Goal: Check status: Check status

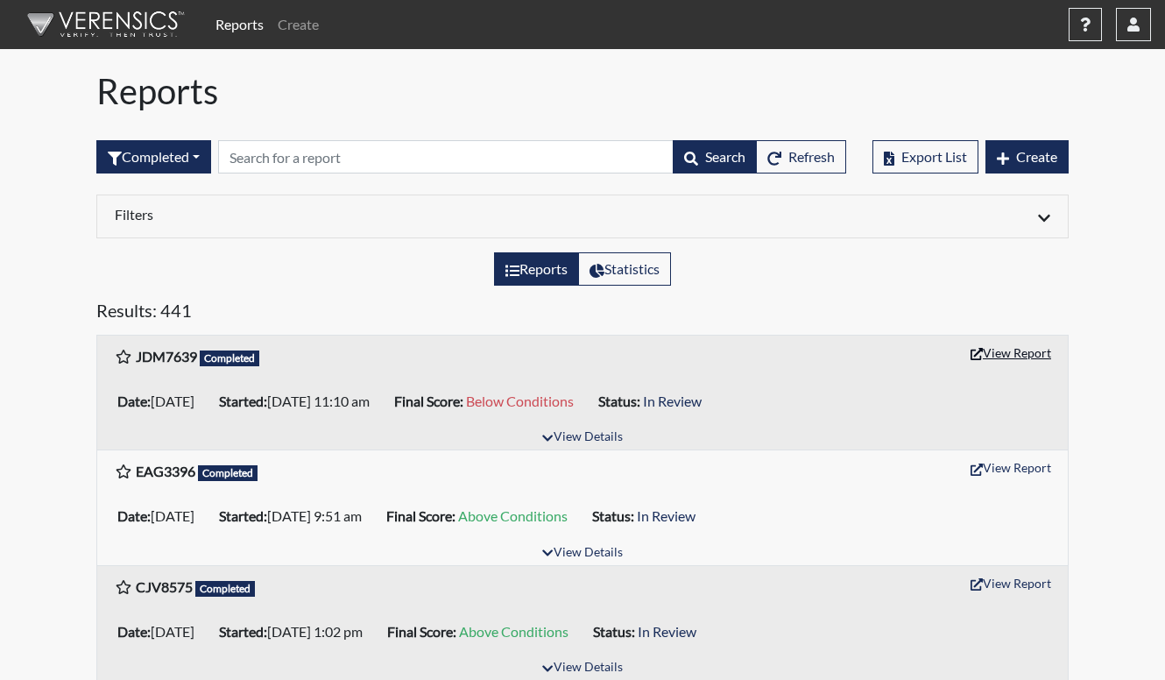
click at [1012, 363] on button "View Report" at bounding box center [1010, 352] width 96 height 27
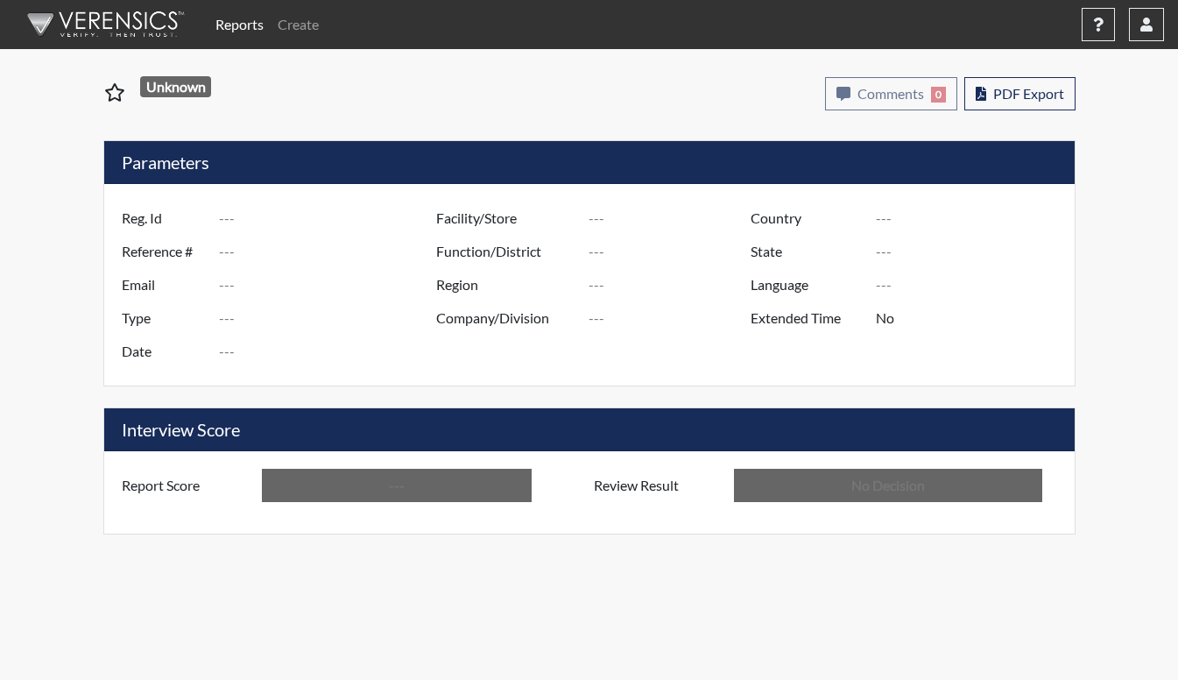
type input "JDM7639"
type input "51196"
type input "---"
type input "Corrections Pre-Employment"
type input "Sep 10, 2025"
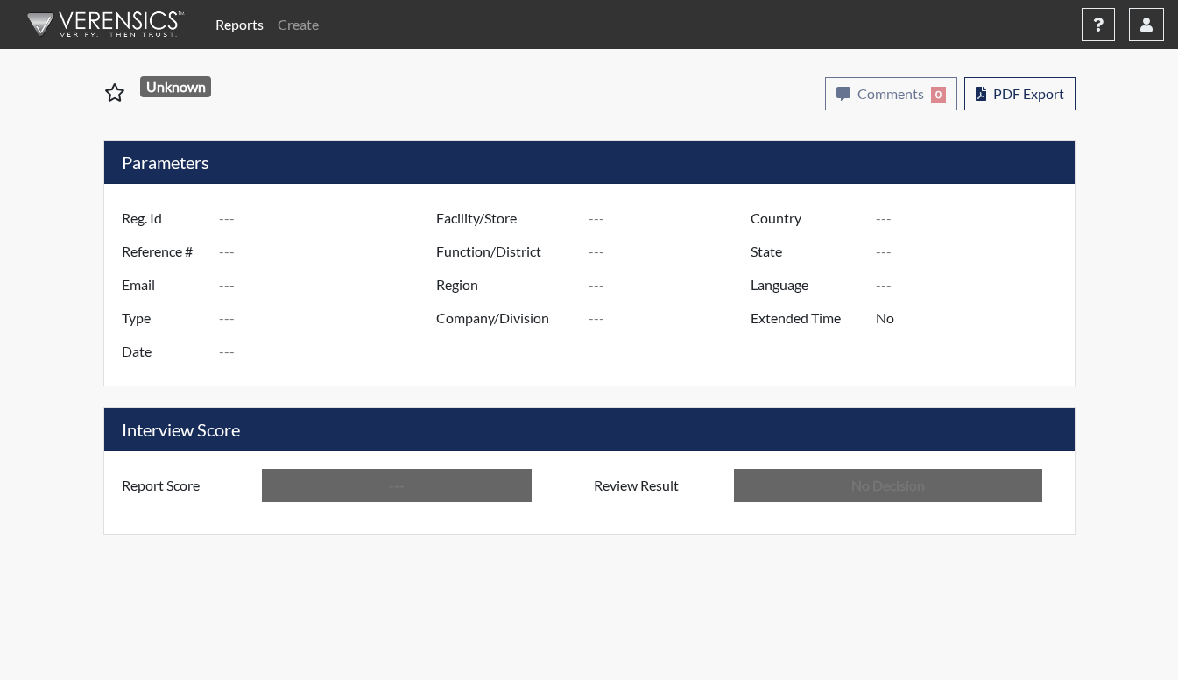
type input "[PERSON_NAME]"
type input "[GEOGRAPHIC_DATA]"
type input "[US_STATE]"
type input "English"
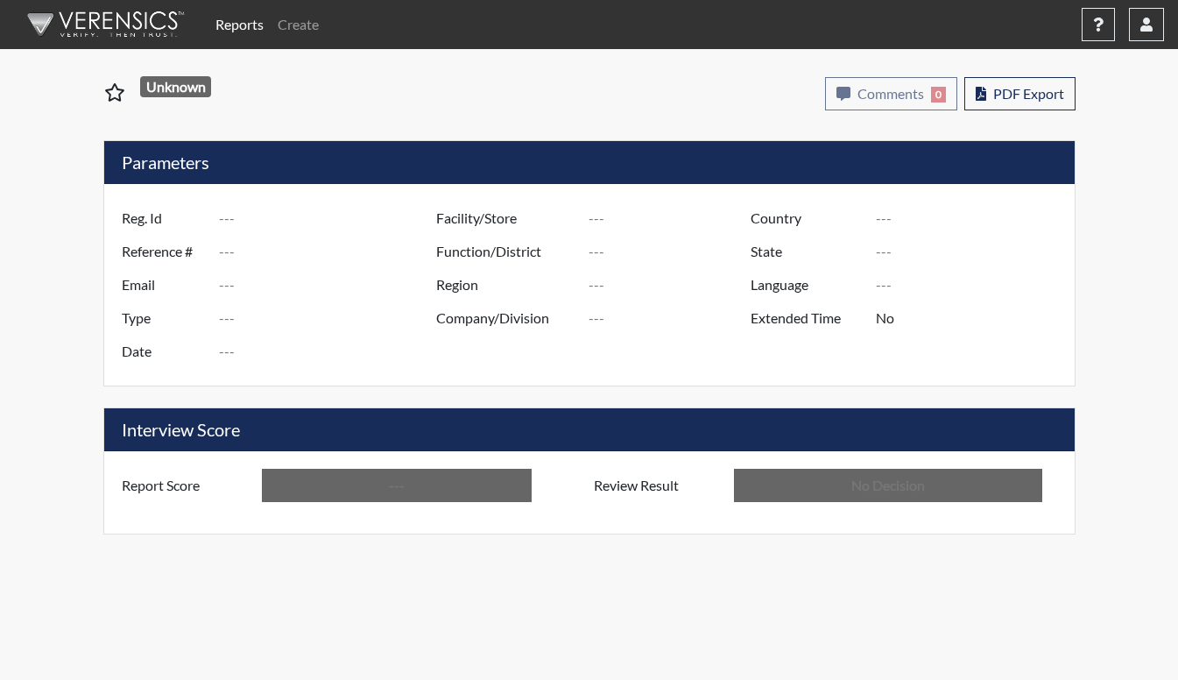
type input "Below Conditions"
type input "In Review"
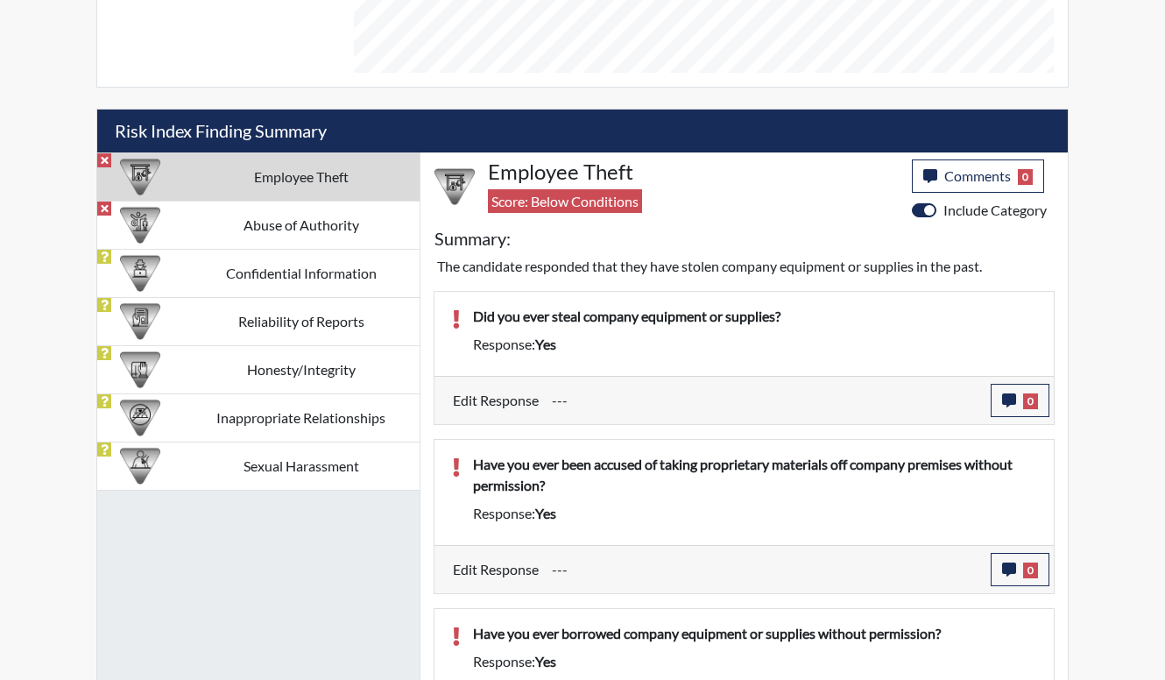
scroll to position [1051, 0]
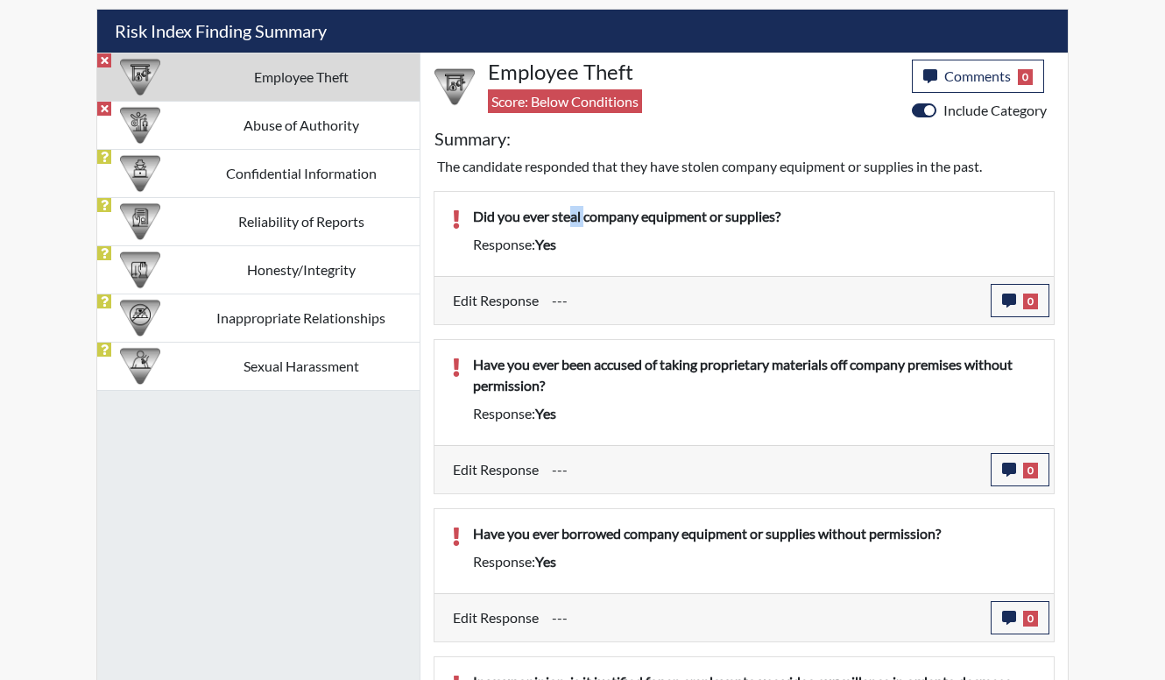
click at [587, 230] on div "Did you ever steal company equipment or supplies?" at bounding box center [754, 220] width 589 height 28
drag, startPoint x: 587, startPoint y: 230, endPoint x: 601, endPoint y: 255, distance: 28.2
click at [601, 255] on div "Did you ever steal company equipment or supplies? Response: yes" at bounding box center [754, 234] width 589 height 56
click at [1002, 285] on button "0" at bounding box center [1019, 300] width 59 height 33
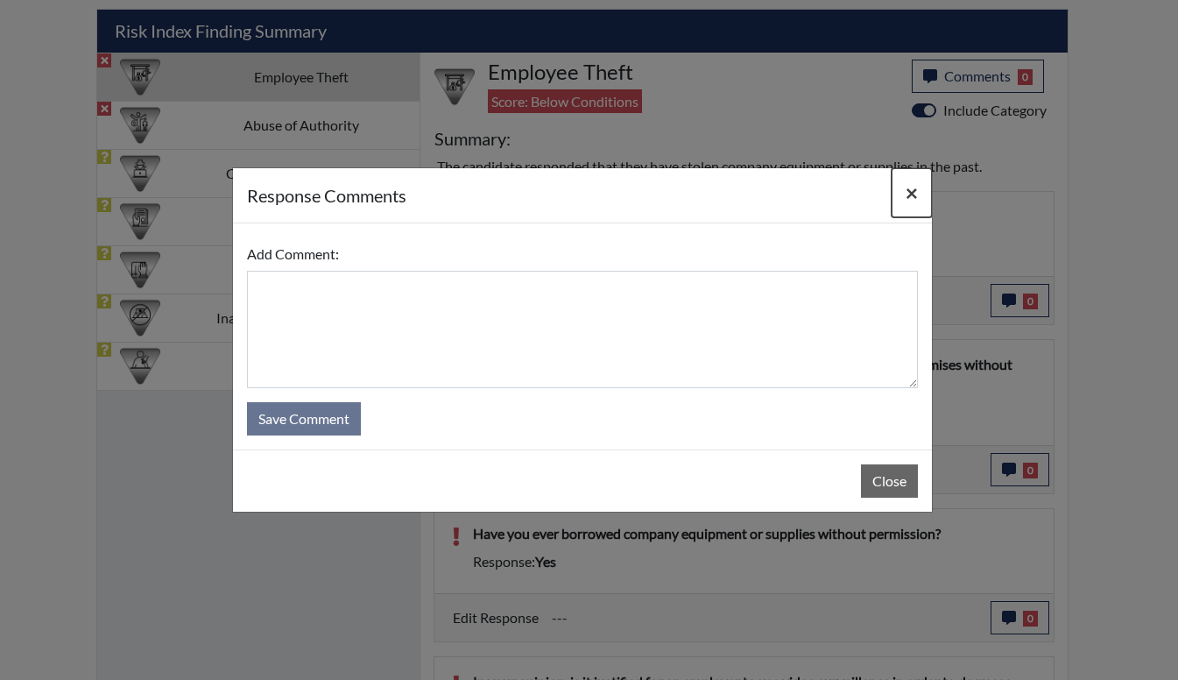
click at [900, 194] on button "×" at bounding box center [912, 192] width 40 height 49
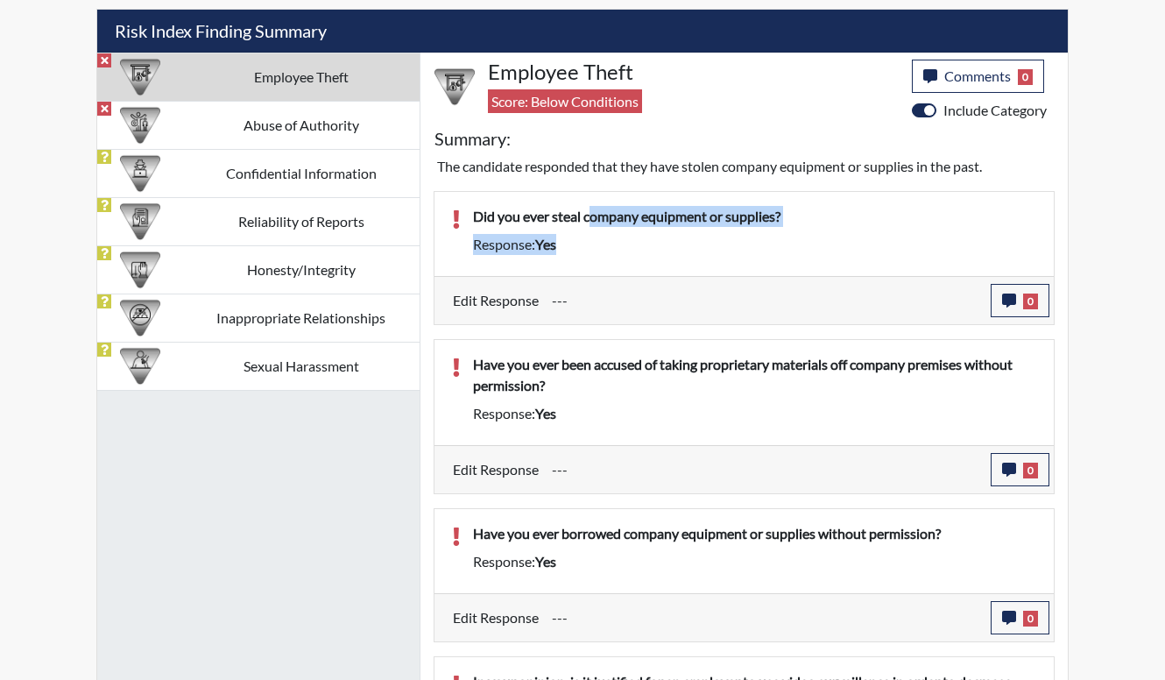
drag, startPoint x: 589, startPoint y: 215, endPoint x: 627, endPoint y: 257, distance: 57.0
click at [627, 257] on div "Did you ever steal company equipment or supplies? Response: yes" at bounding box center [754, 234] width 589 height 56
click at [627, 258] on div "Did you ever steal company equipment or supplies? Response: yes" at bounding box center [754, 234] width 589 height 56
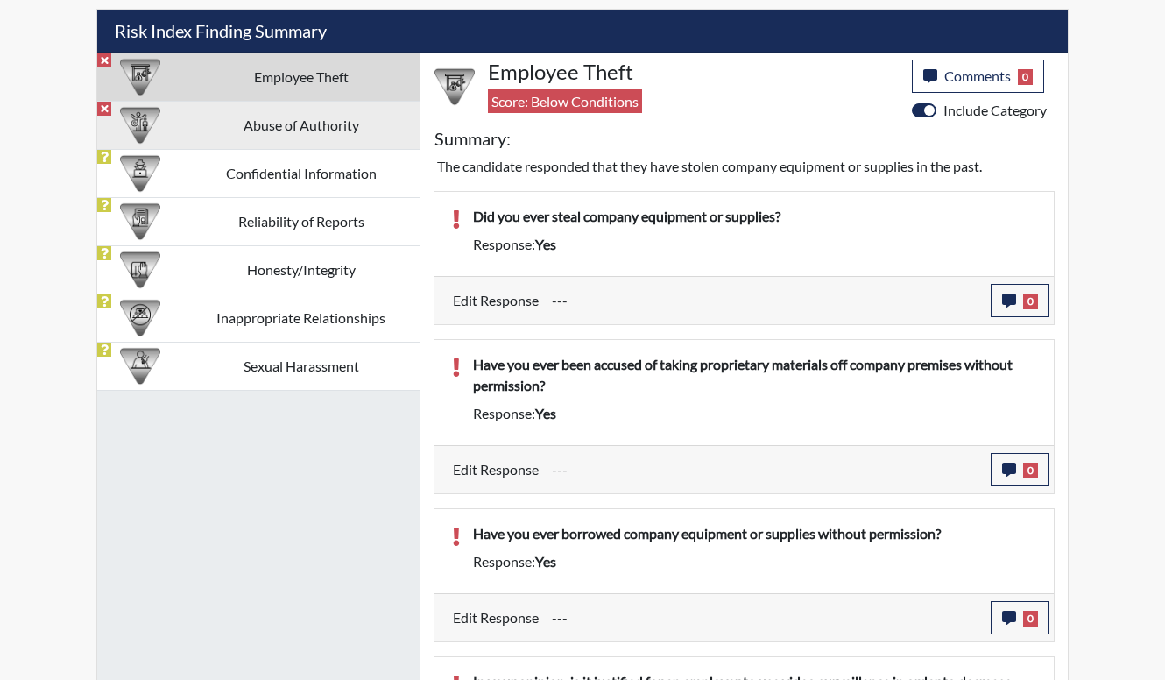
click at [349, 120] on td "Abuse of Authority" at bounding box center [300, 125] width 237 height 48
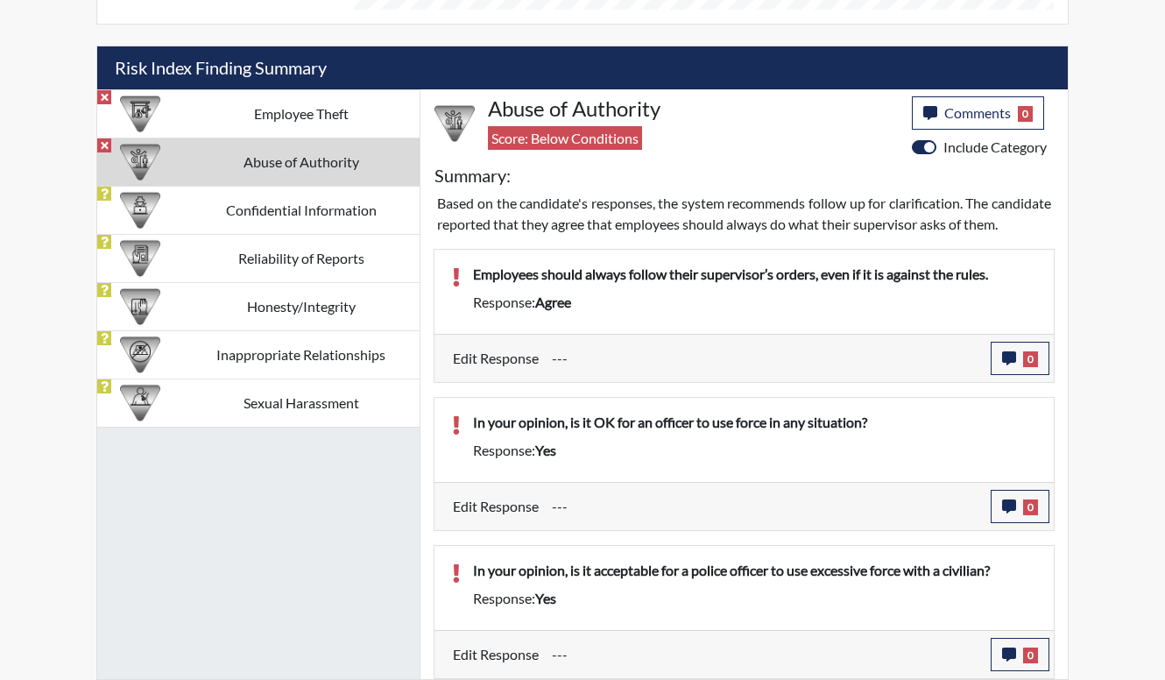
scroll to position [1035, 0]
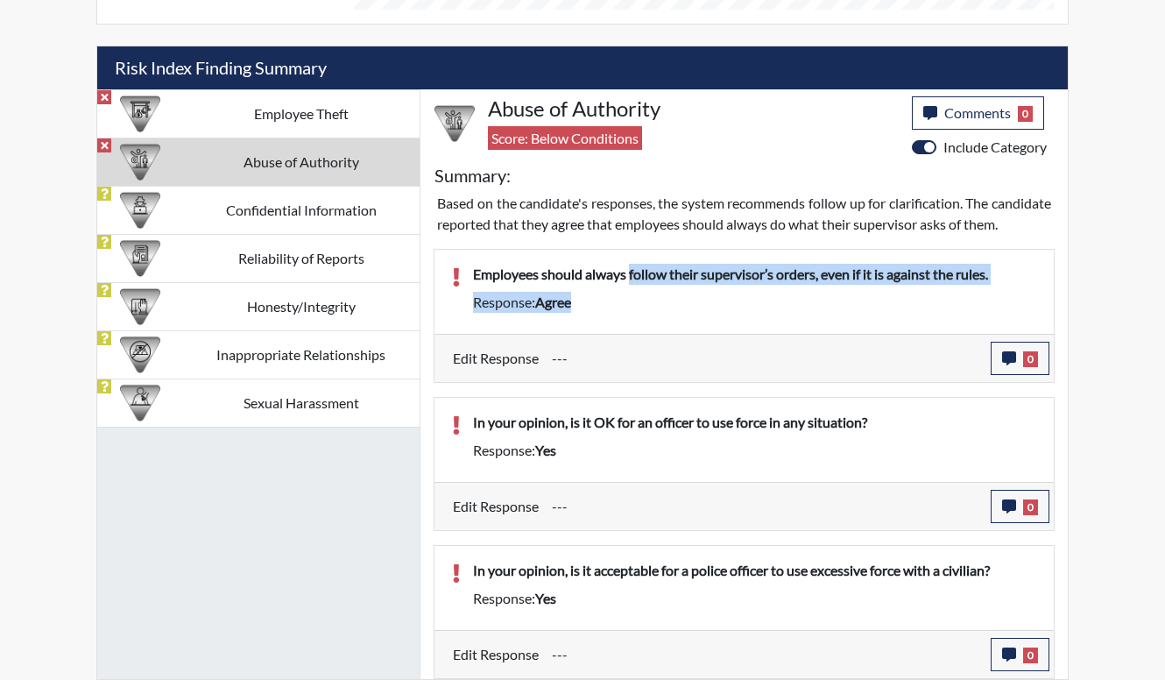
drag, startPoint x: 629, startPoint y: 276, endPoint x: 646, endPoint y: 314, distance: 42.3
click at [646, 314] on div "Employees should always follow their supervisor’s orders, even if it is against…" at bounding box center [754, 292] width 589 height 56
click at [646, 317] on div "Employees should always follow their supervisor’s orders, even if it is against…" at bounding box center [754, 292] width 589 height 56
drag, startPoint x: 778, startPoint y: 272, endPoint x: 790, endPoint y: 306, distance: 35.5
click at [790, 306] on div "Employees should always follow their supervisor’s orders, even if it is against…" at bounding box center [754, 292] width 589 height 56
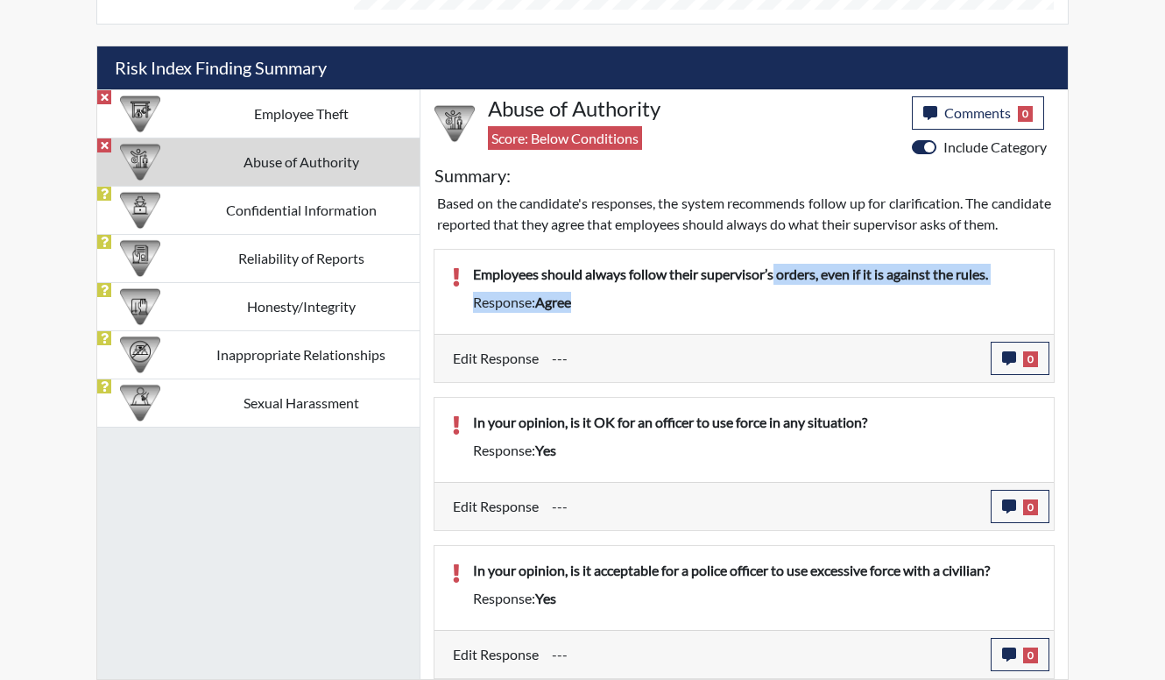
click at [789, 314] on div "Employees should always follow their supervisor’s orders, even if it is against…" at bounding box center [754, 292] width 589 height 56
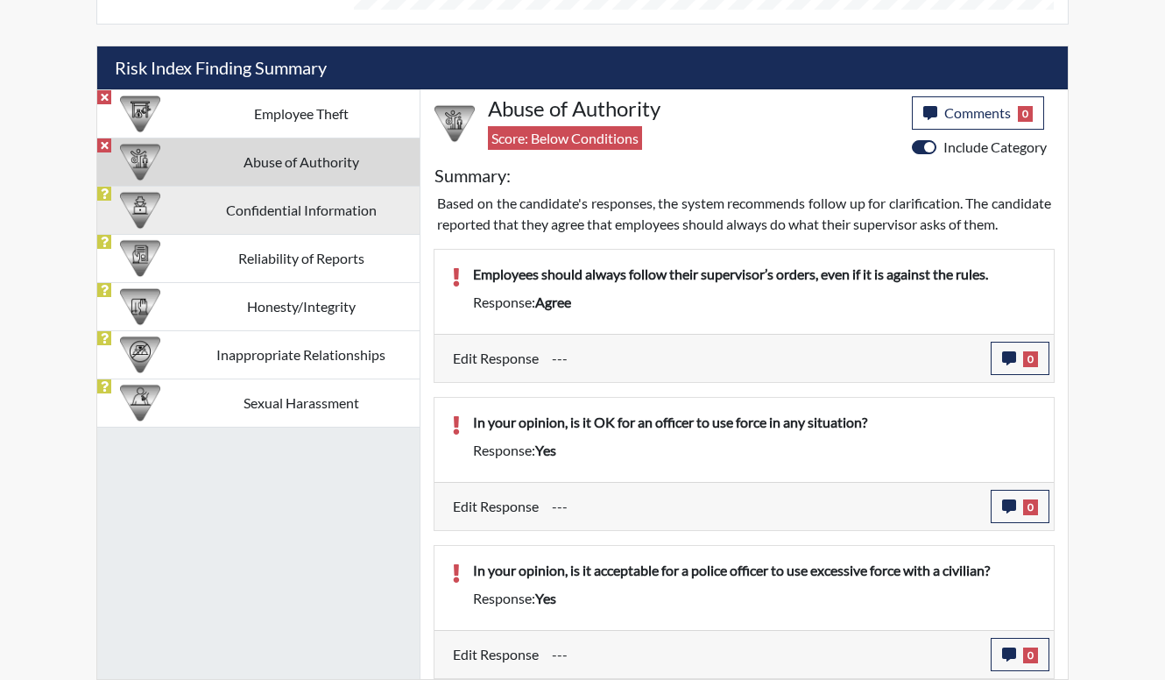
click at [264, 186] on td "Confidential Information" at bounding box center [300, 210] width 237 height 48
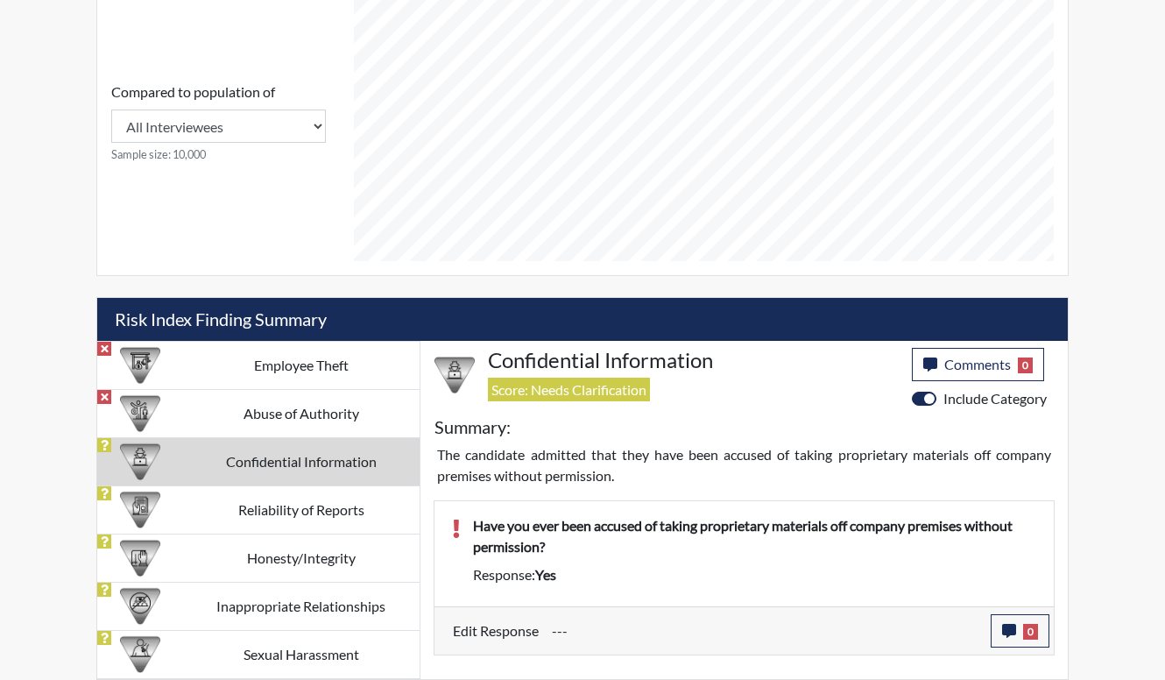
scroll to position [763, 0]
drag, startPoint x: 572, startPoint y: 538, endPoint x: 669, endPoint y: 573, distance: 103.3
click at [669, 573] on div "Have you ever been accused of taking proprietary materials off company premises…" at bounding box center [754, 553] width 589 height 77
click at [671, 578] on div "Response: yes" at bounding box center [754, 574] width 589 height 21
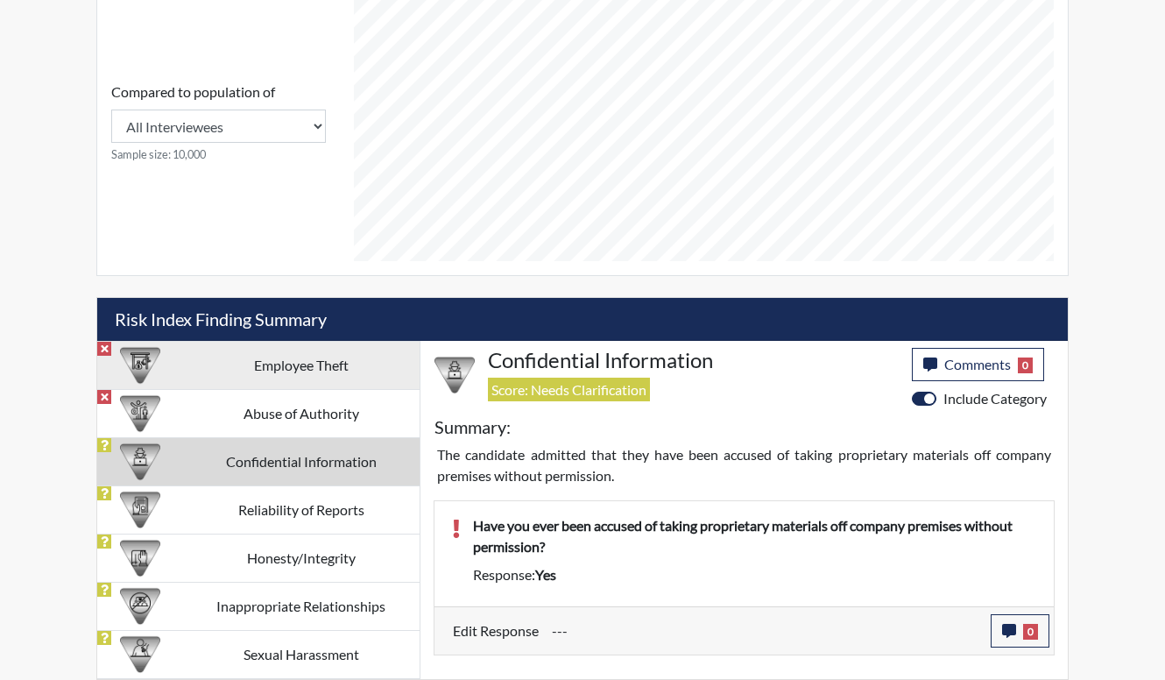
click at [329, 373] on td "Employee Theft" at bounding box center [300, 365] width 237 height 48
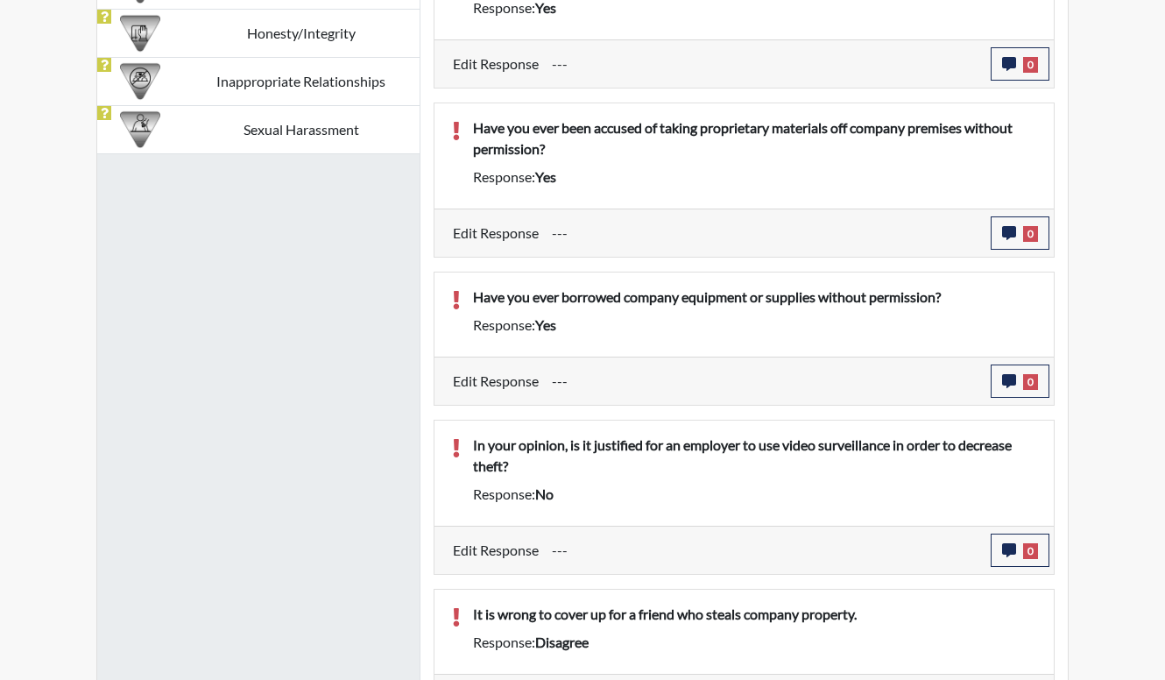
scroll to position [1314, 0]
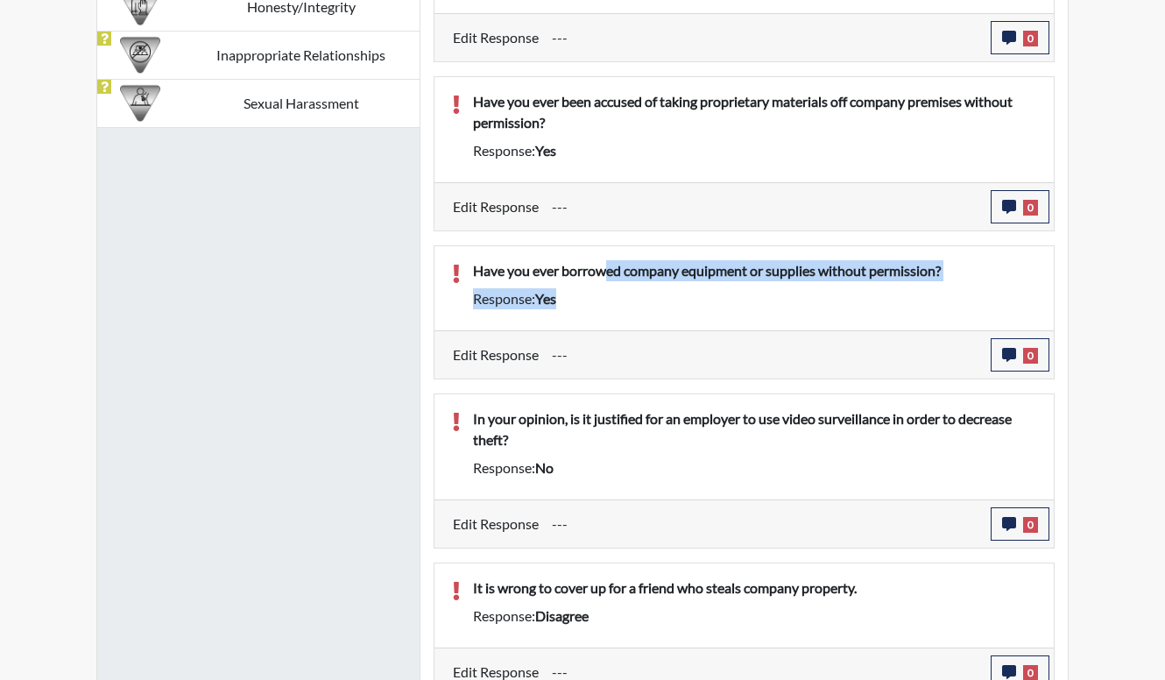
drag, startPoint x: 610, startPoint y: 278, endPoint x: 640, endPoint y: 307, distance: 42.1
click at [640, 307] on div "Have you ever borrowed company equipment or supplies without permission? Respon…" at bounding box center [754, 288] width 589 height 56
click at [642, 314] on div "Have you ever borrowed company equipment or supplies without permission? Respon…" at bounding box center [754, 288] width 589 height 56
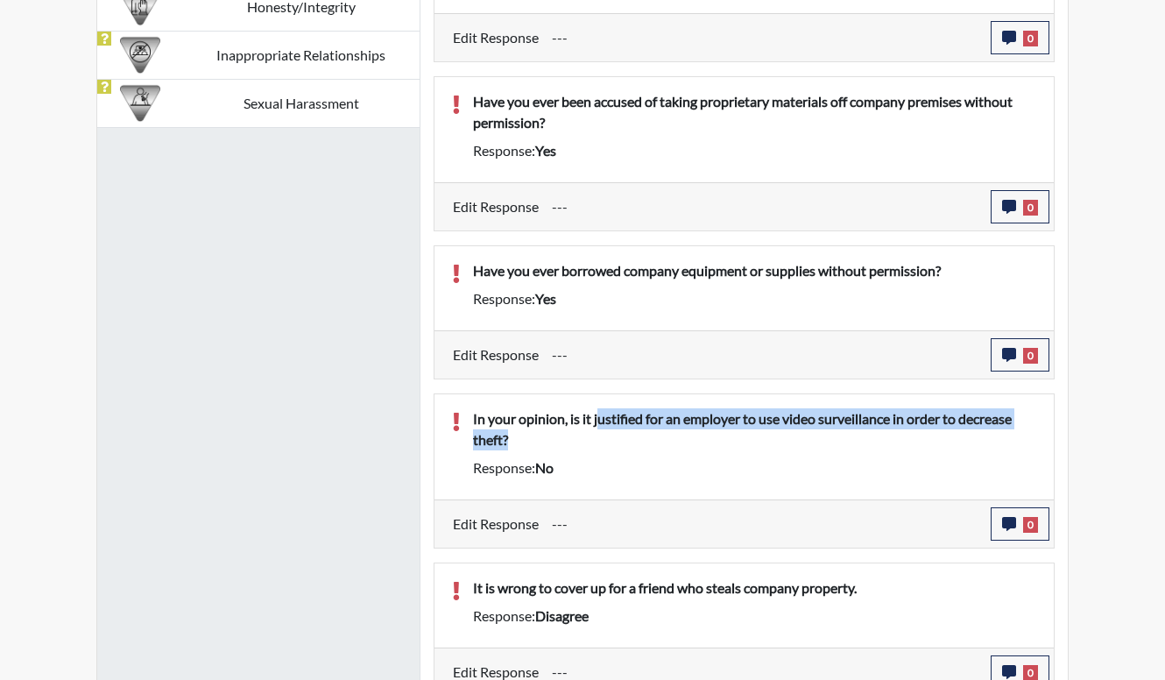
drag, startPoint x: 599, startPoint y: 416, endPoint x: 693, endPoint y: 465, distance: 105.8
click at [693, 465] on div "In your opinion, is it justified for an employer to use video surveillance in o…" at bounding box center [754, 446] width 589 height 77
drag, startPoint x: 693, startPoint y: 465, endPoint x: 693, endPoint y: 482, distance: 16.6
click at [693, 482] on div "In your opinion, is it justified for an employer to use video surveillance in o…" at bounding box center [754, 446] width 589 height 77
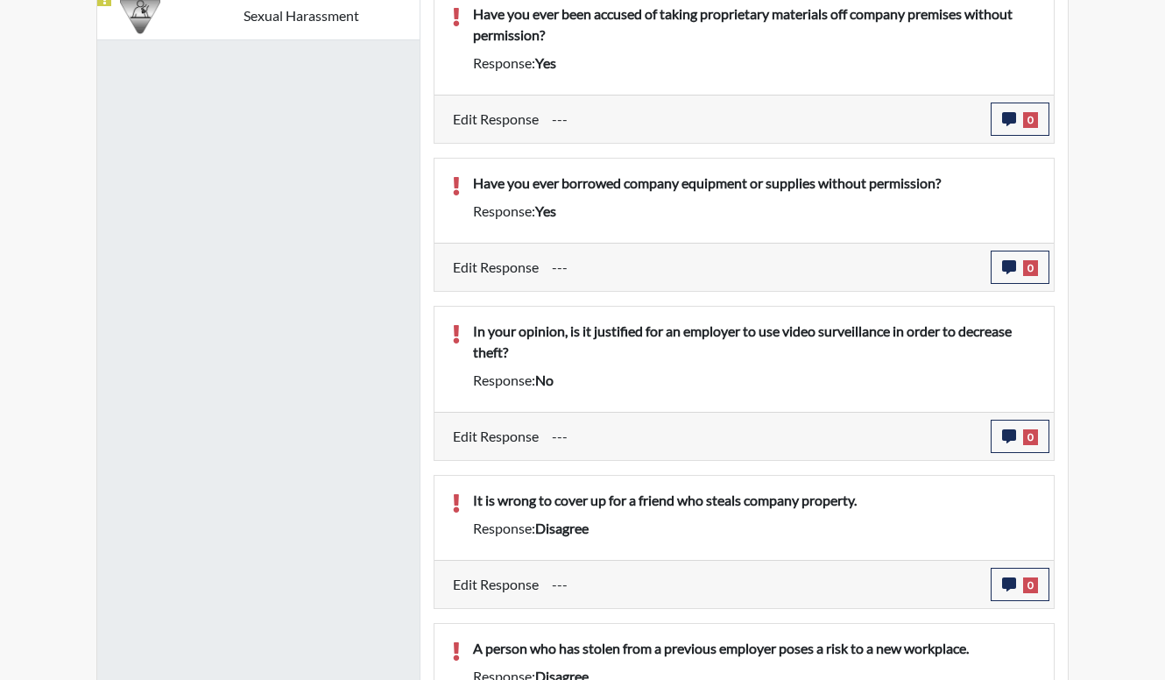
scroll to position [1489, 0]
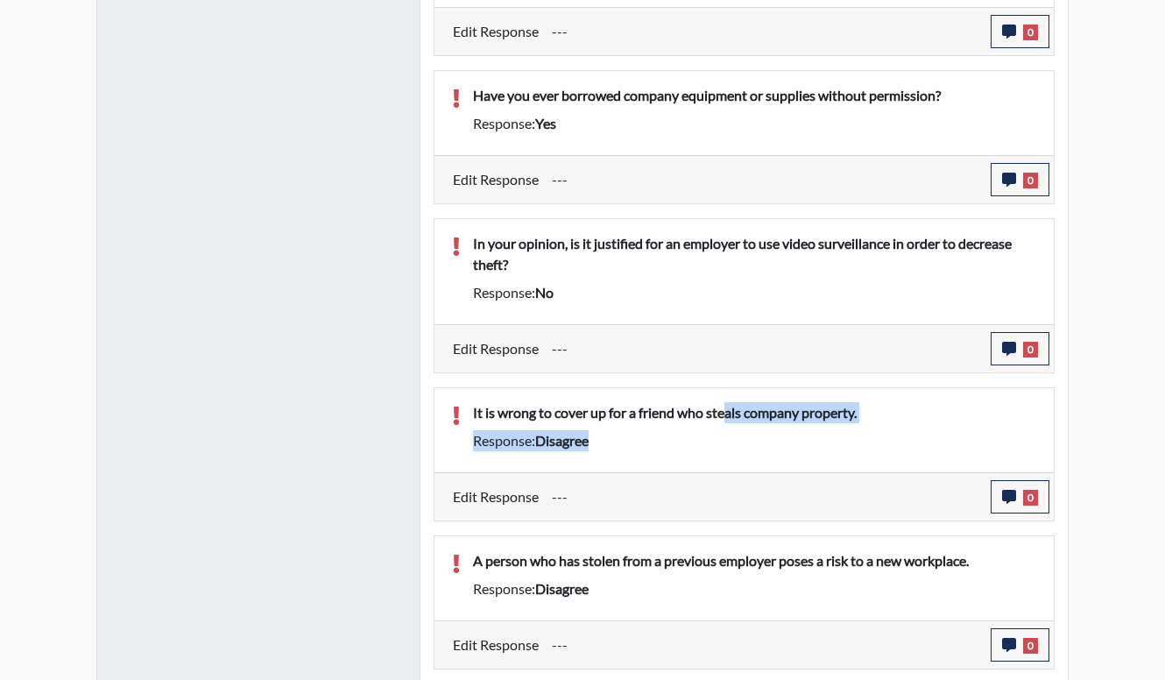
drag, startPoint x: 730, startPoint y: 420, endPoint x: 770, endPoint y: 455, distance: 52.7
click at [770, 455] on div "It is wrong to cover up for a friend who steals company property. Response: dis…" at bounding box center [754, 430] width 589 height 56
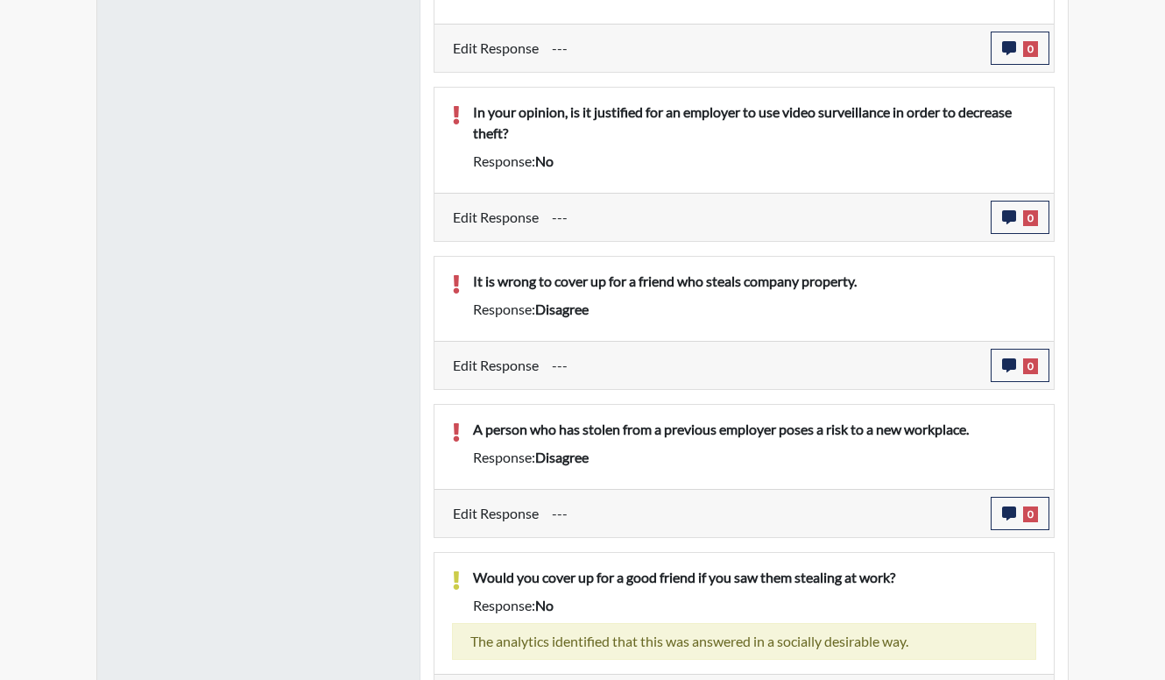
scroll to position [1664, 0]
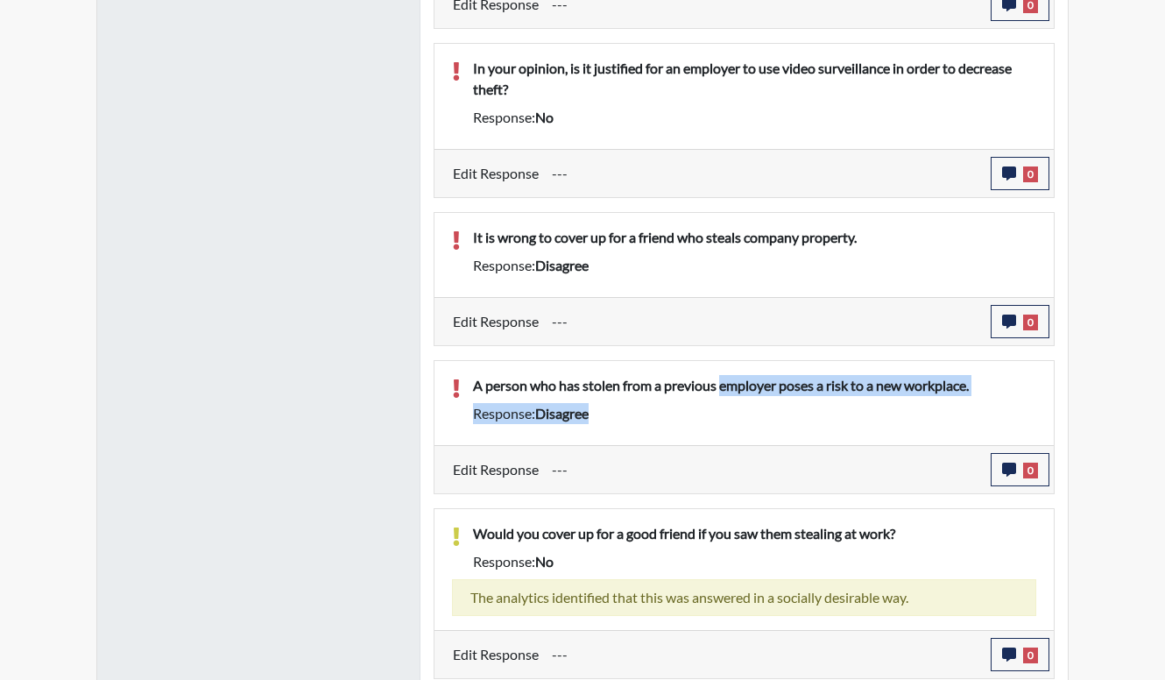
drag, startPoint x: 724, startPoint y: 385, endPoint x: 729, endPoint y: 417, distance: 31.8
click at [729, 417] on div "A person who has stolen from a previous employer poses a risk to a new workplac…" at bounding box center [754, 403] width 589 height 56
click at [729, 418] on div "Response: disagree" at bounding box center [754, 413] width 589 height 21
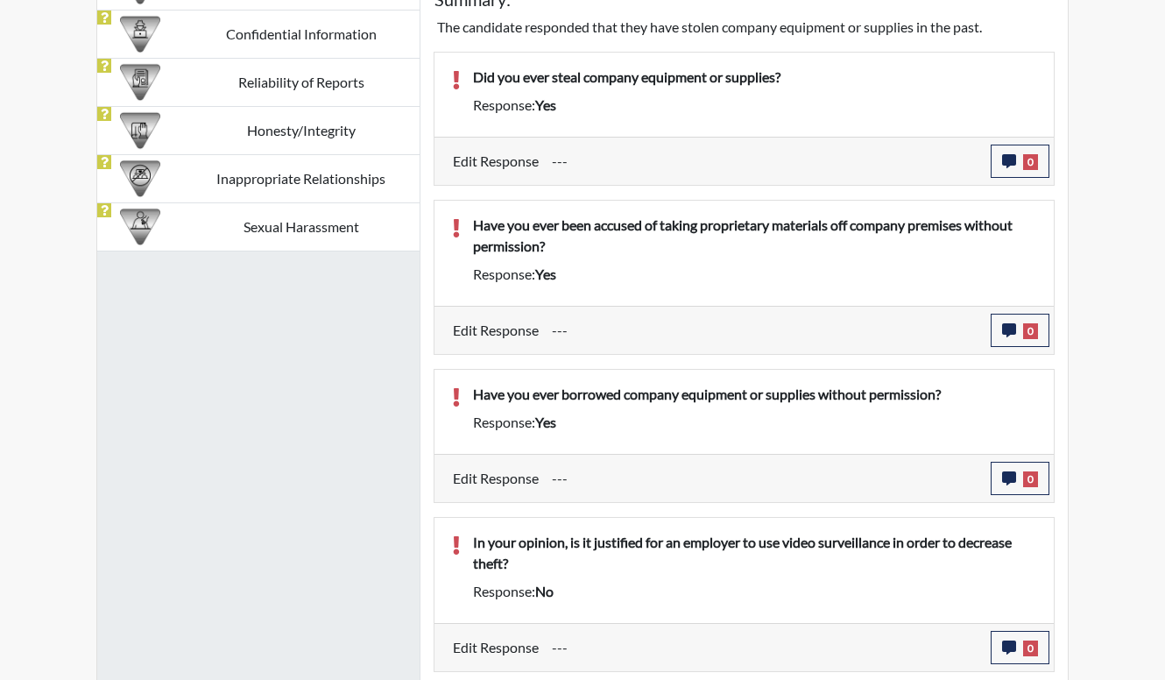
scroll to position [1061, 0]
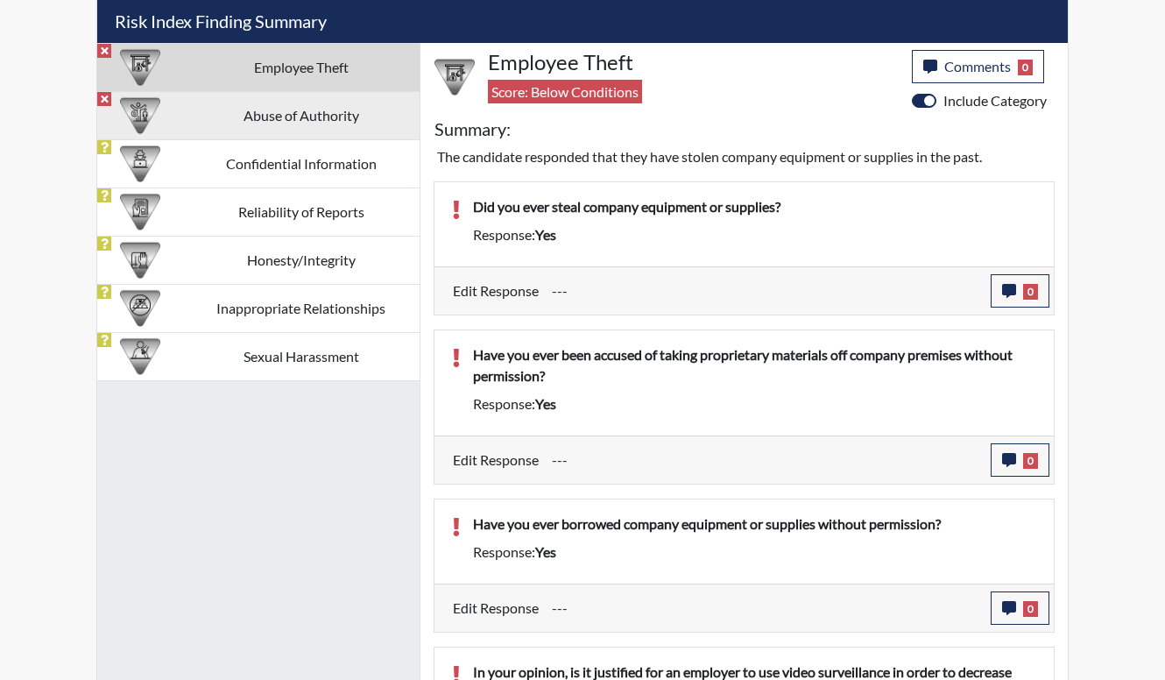
click at [310, 127] on td "Abuse of Authority" at bounding box center [300, 115] width 237 height 48
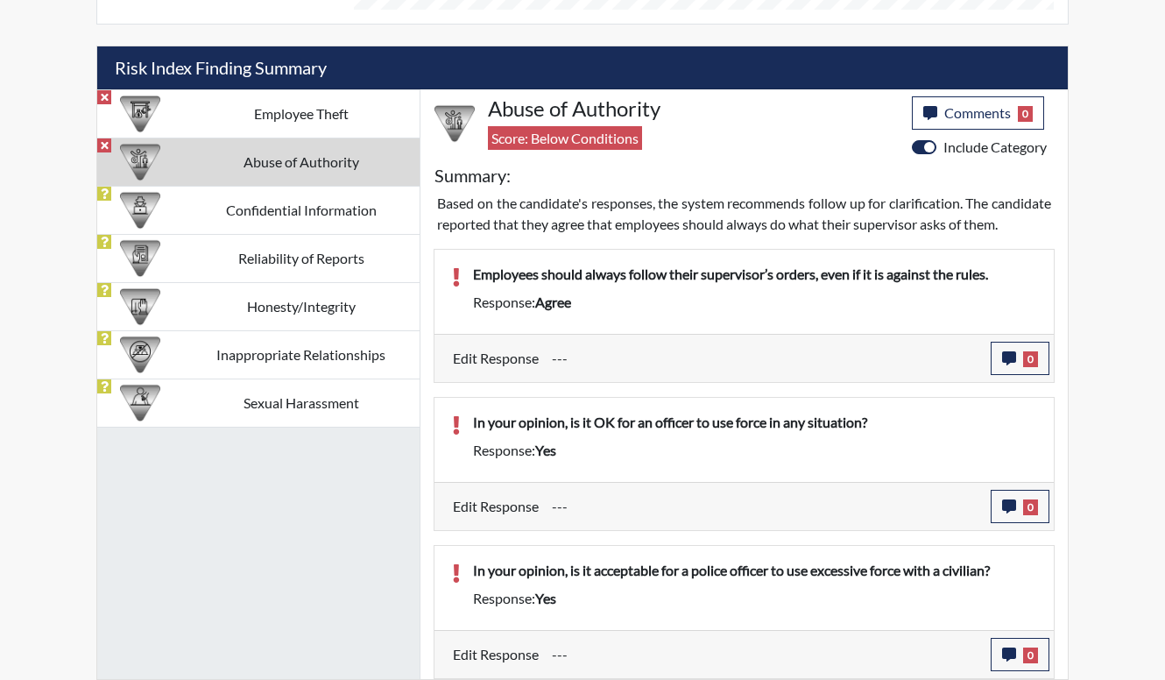
scroll to position [1035, 0]
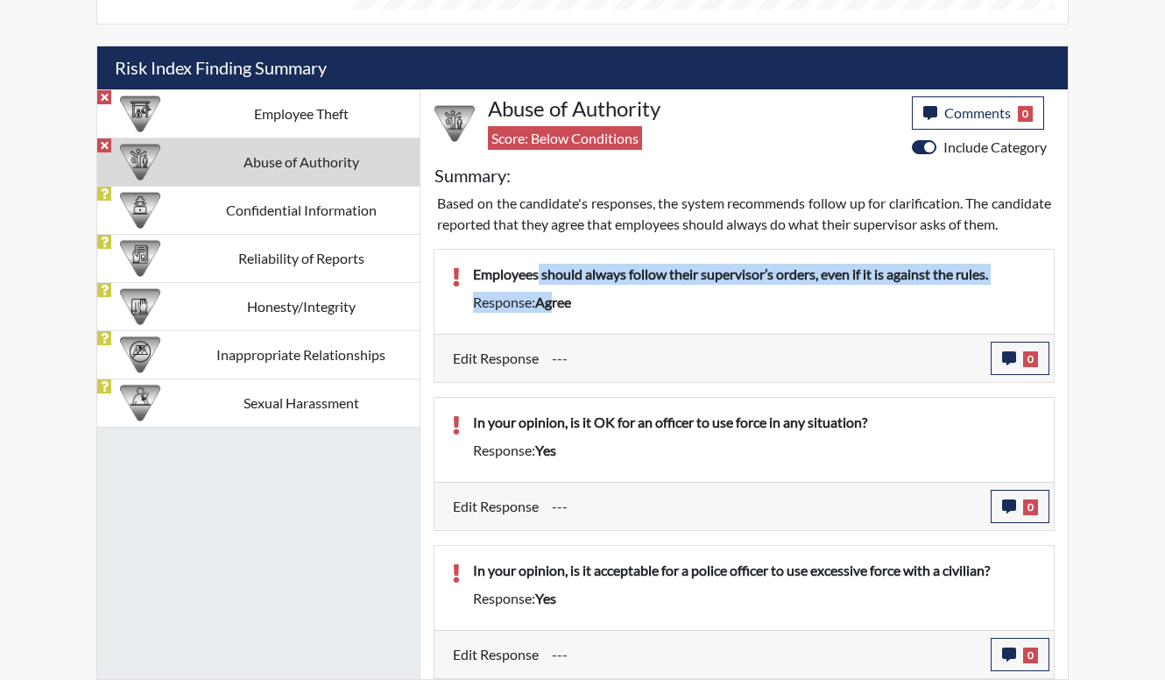
drag, startPoint x: 537, startPoint y: 274, endPoint x: 556, endPoint y: 321, distance: 50.3
click at [556, 321] on div "Employees should always follow their supervisor’s orders, even if it is against…" at bounding box center [743, 292] width 619 height 84
drag, startPoint x: 561, startPoint y: 285, endPoint x: 685, endPoint y: 310, distance: 126.1
click at [685, 310] on div "Employees should always follow their supervisor’s orders, even if it is against…" at bounding box center [754, 292] width 589 height 56
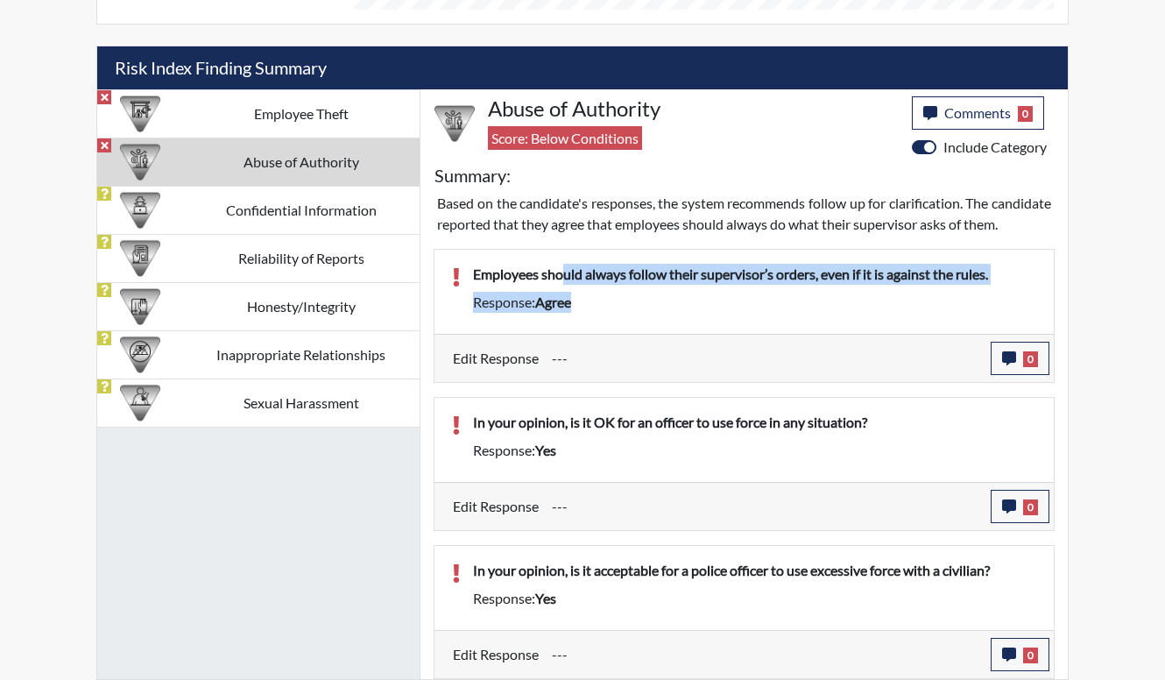
drag, startPoint x: 685, startPoint y: 310, endPoint x: 806, endPoint y: 299, distance: 121.4
click at [806, 299] on div "Response: agree" at bounding box center [754, 302] width 589 height 21
drag, startPoint x: 607, startPoint y: 271, endPoint x: 612, endPoint y: 296, distance: 25.1
click at [612, 296] on div "Employees should always follow their supervisor’s orders, even if it is against…" at bounding box center [754, 292] width 589 height 56
drag, startPoint x: 612, startPoint y: 296, endPoint x: 606, endPoint y: 307, distance: 12.9
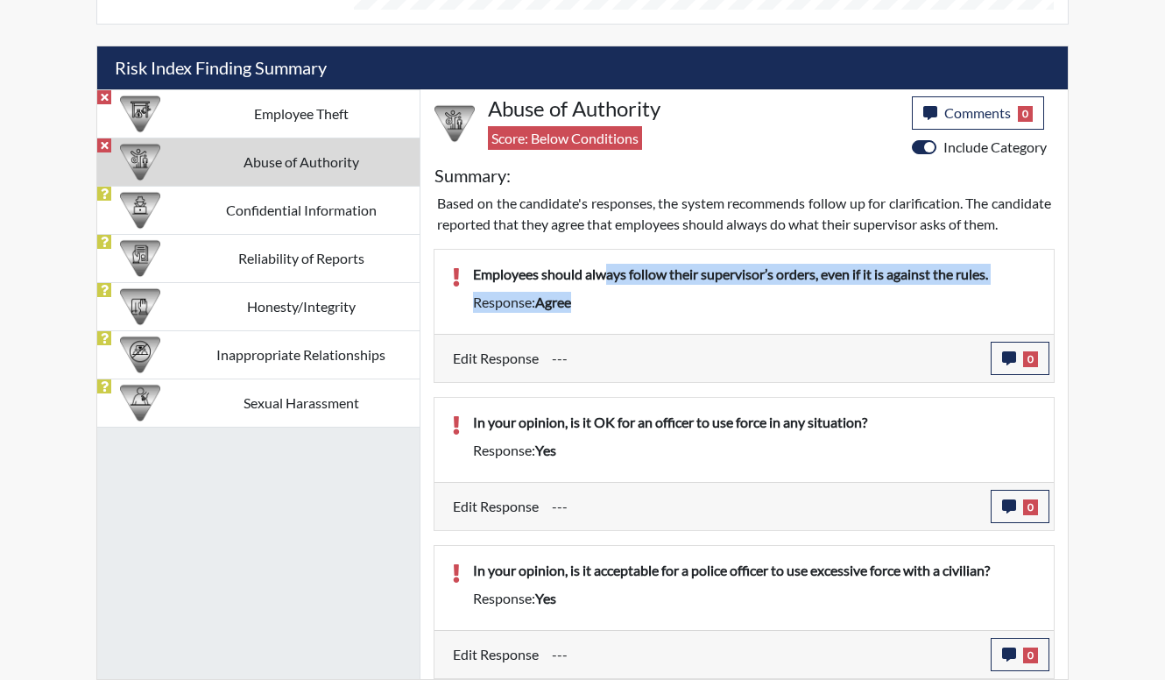
click at [606, 307] on div "Response: agree" at bounding box center [754, 302] width 589 height 21
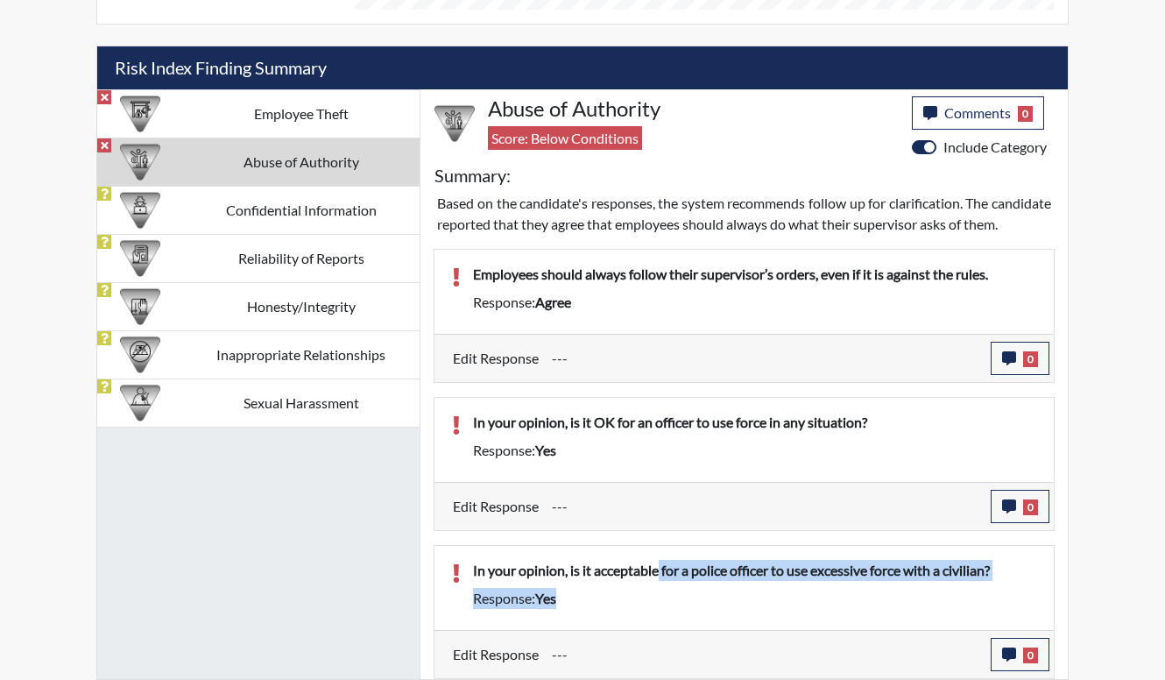
drag, startPoint x: 662, startPoint y: 566, endPoint x: 663, endPoint y: 607, distance: 41.2
click at [663, 607] on div "In your opinion, is it acceptable for a police officer to use excessive force w…" at bounding box center [754, 588] width 589 height 56
click at [661, 608] on div "Response: yes" at bounding box center [754, 598] width 589 height 21
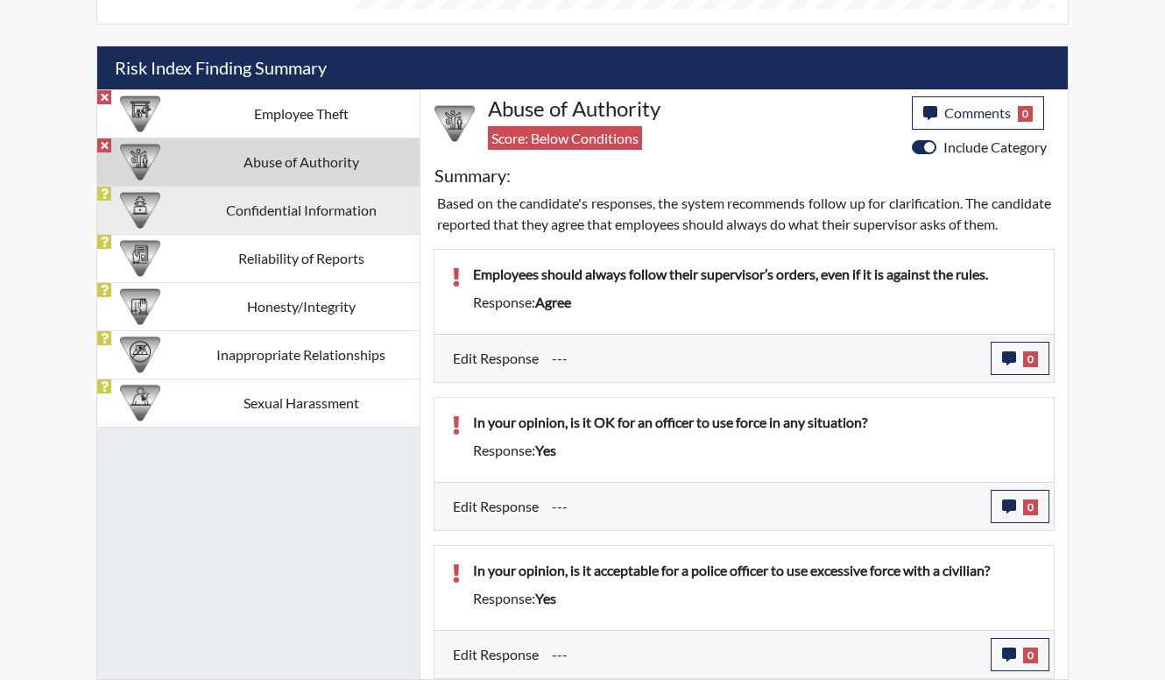
click at [319, 186] on td "Confidential Information" at bounding box center [300, 210] width 237 height 48
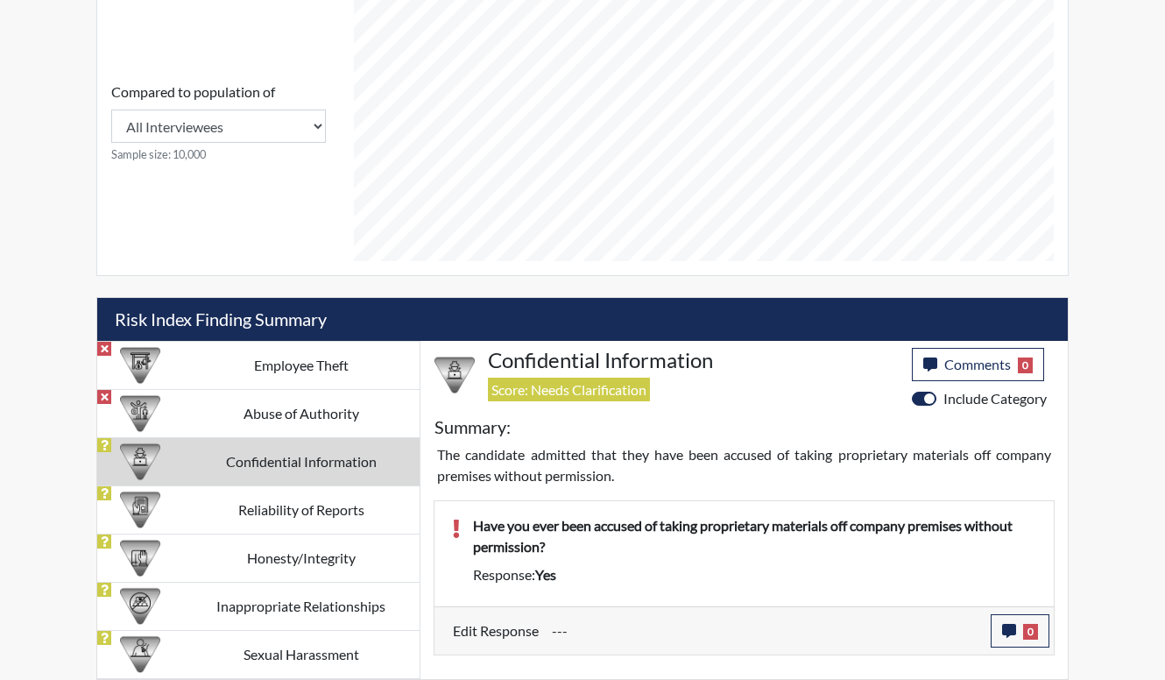
scroll to position [763, 0]
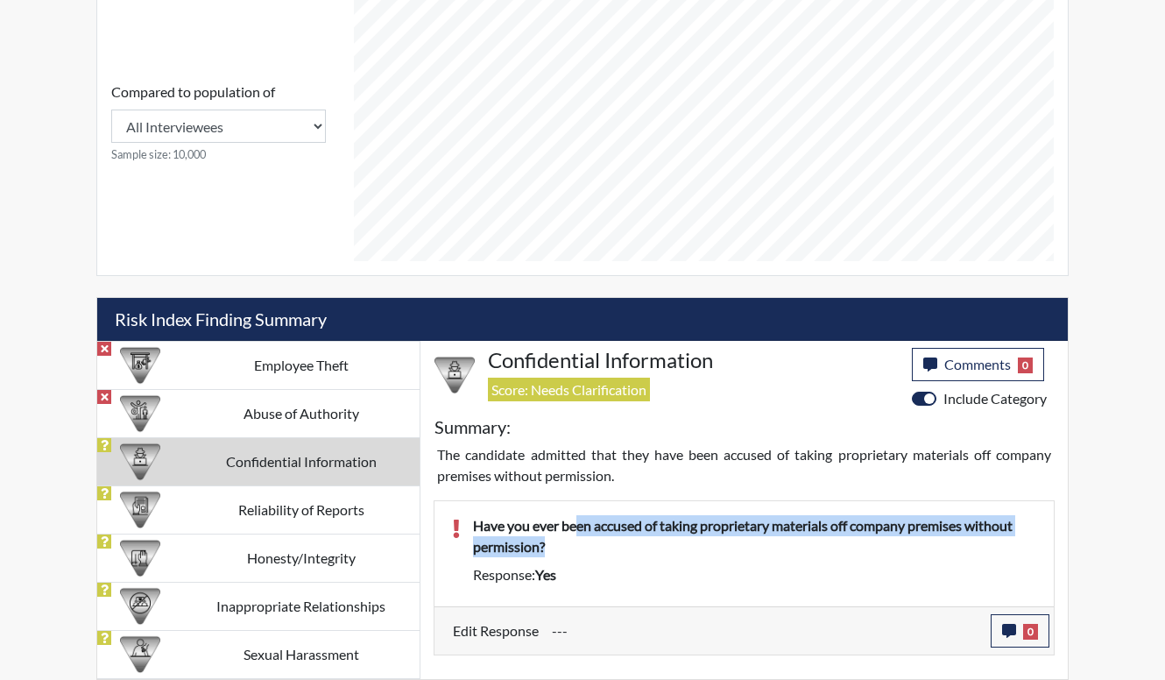
drag, startPoint x: 574, startPoint y: 523, endPoint x: 598, endPoint y: 553, distance: 38.0
click at [598, 553] on p "Have you ever been accused of taking proprietary materials off company premises…" at bounding box center [754, 536] width 563 height 42
click at [598, 557] on div "Have you ever been accused of taking proprietary materials off company premises…" at bounding box center [754, 539] width 589 height 49
drag, startPoint x: 596, startPoint y: 588, endPoint x: 515, endPoint y: 529, distance: 100.4
click at [515, 529] on div "Have you ever been accused of taking proprietary materials off company premises…" at bounding box center [754, 553] width 589 height 77
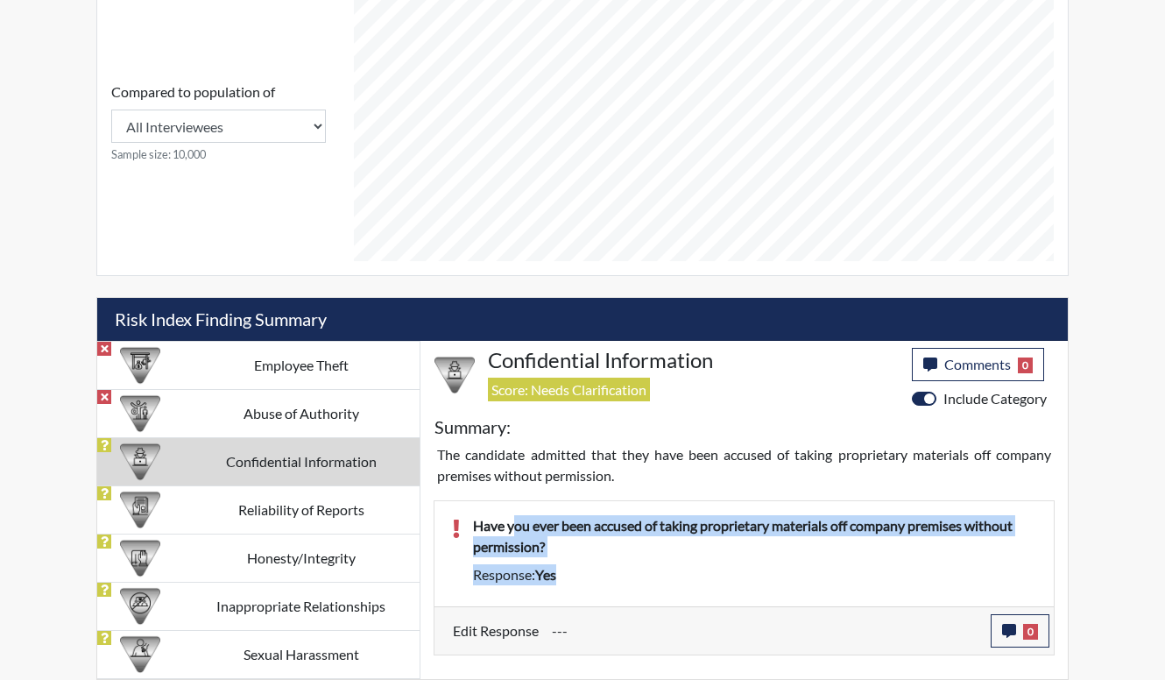
drag, startPoint x: 515, startPoint y: 529, endPoint x: 607, endPoint y: 553, distance: 95.2
click at [607, 553] on p "Have you ever been accused of taking proprietary materials off company premises…" at bounding box center [754, 536] width 563 height 42
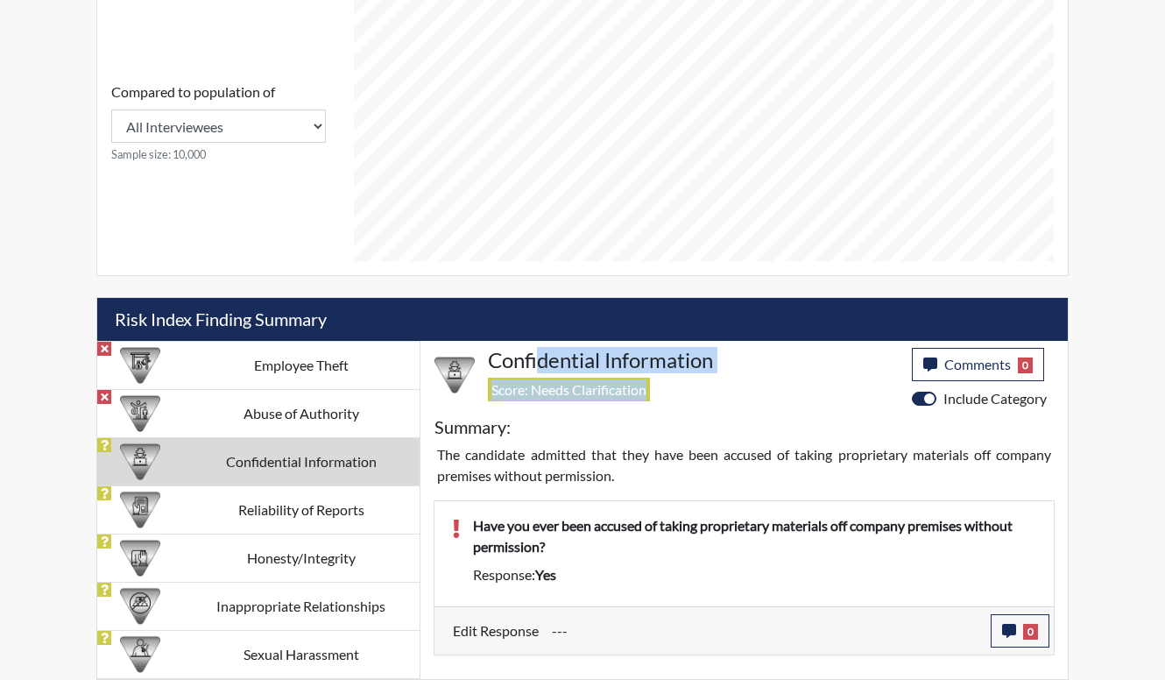
drag, startPoint x: 671, startPoint y: 382, endPoint x: 539, endPoint y: 364, distance: 133.4
click at [539, 364] on div "Confidential Information Score: Needs Clarification" at bounding box center [693, 378] width 437 height 61
drag, startPoint x: 539, startPoint y: 364, endPoint x: 603, endPoint y: 394, distance: 70.5
click at [603, 394] on span "Score: Needs Clarification" at bounding box center [569, 389] width 162 height 24
drag, startPoint x: 624, startPoint y: 403, endPoint x: 561, endPoint y: 366, distance: 73.0
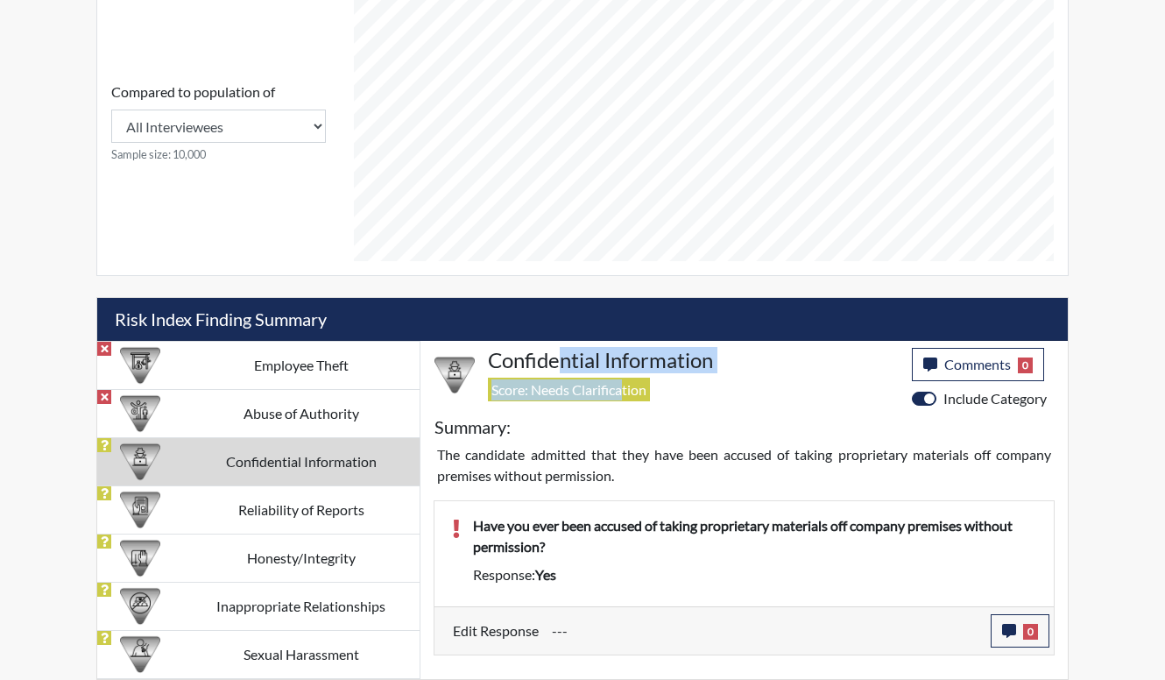
click at [561, 366] on div "Confidential Information Score: Needs Clarification" at bounding box center [693, 378] width 437 height 61
drag, startPoint x: 561, startPoint y: 366, endPoint x: 588, endPoint y: 405, distance: 47.4
click at [588, 405] on div "Confidential Information Score: Needs Clarification" at bounding box center [693, 378] width 437 height 61
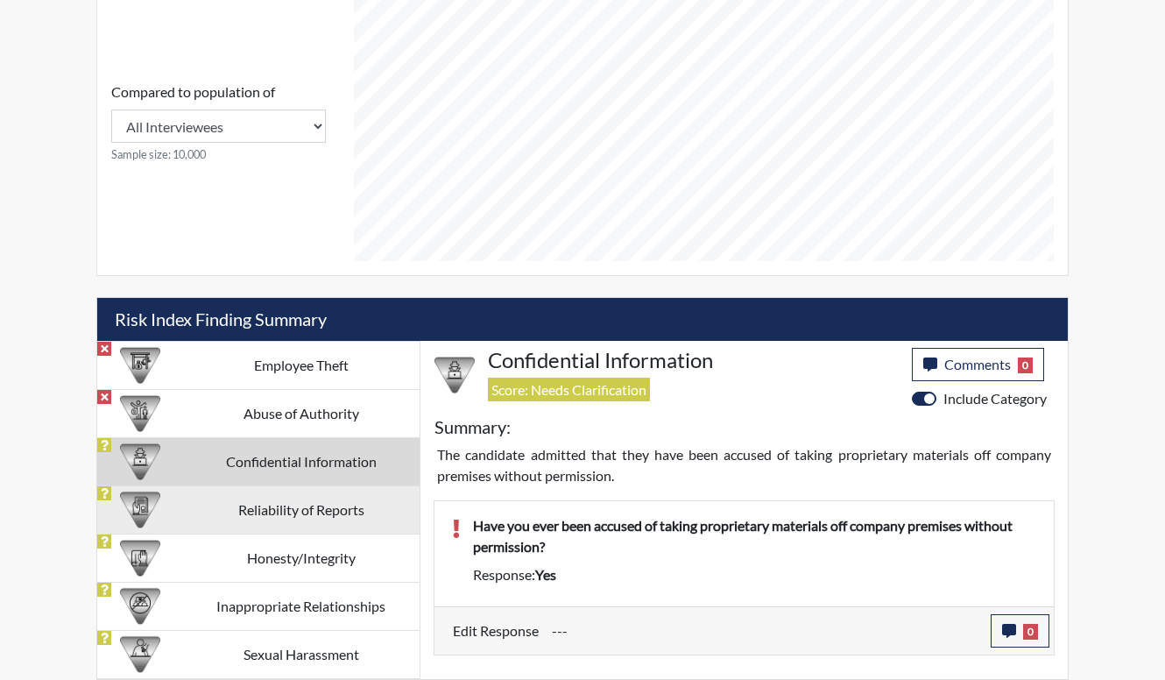
click at [379, 514] on td "Reliability of Reports" at bounding box center [300, 509] width 237 height 48
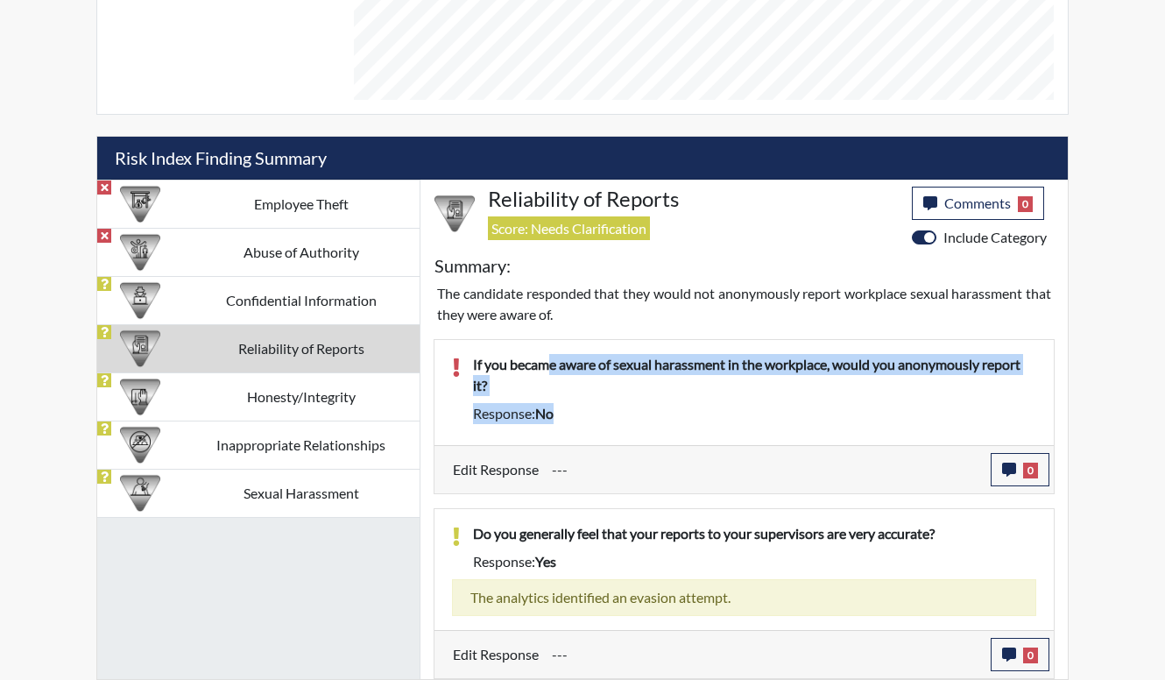
drag, startPoint x: 655, startPoint y: 421, endPoint x: 553, endPoint y: 347, distance: 125.9
click at [553, 347] on div "If you became aware of sexual harassment in the workplace, would you anonymousl…" at bounding box center [743, 392] width 619 height 105
drag, startPoint x: 553, startPoint y: 347, endPoint x: 624, endPoint y: 405, distance: 91.4
click at [624, 405] on div "Response: no" at bounding box center [754, 413] width 589 height 21
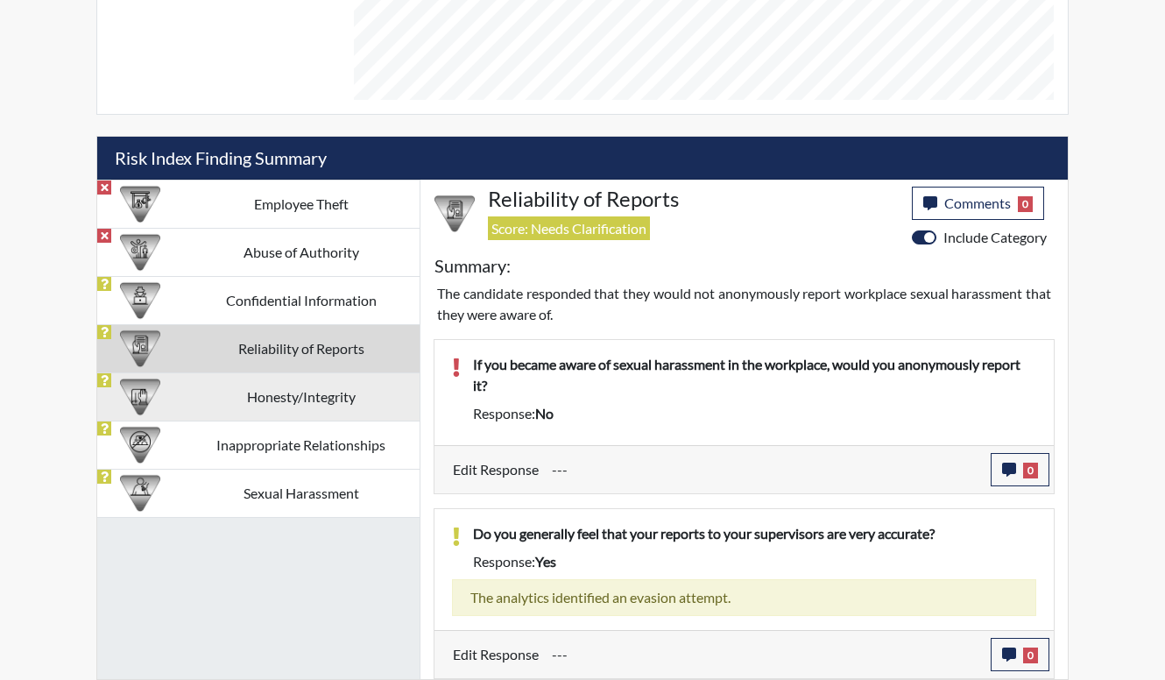
click at [302, 391] on td "Honesty/Integrity" at bounding box center [300, 396] width 237 height 48
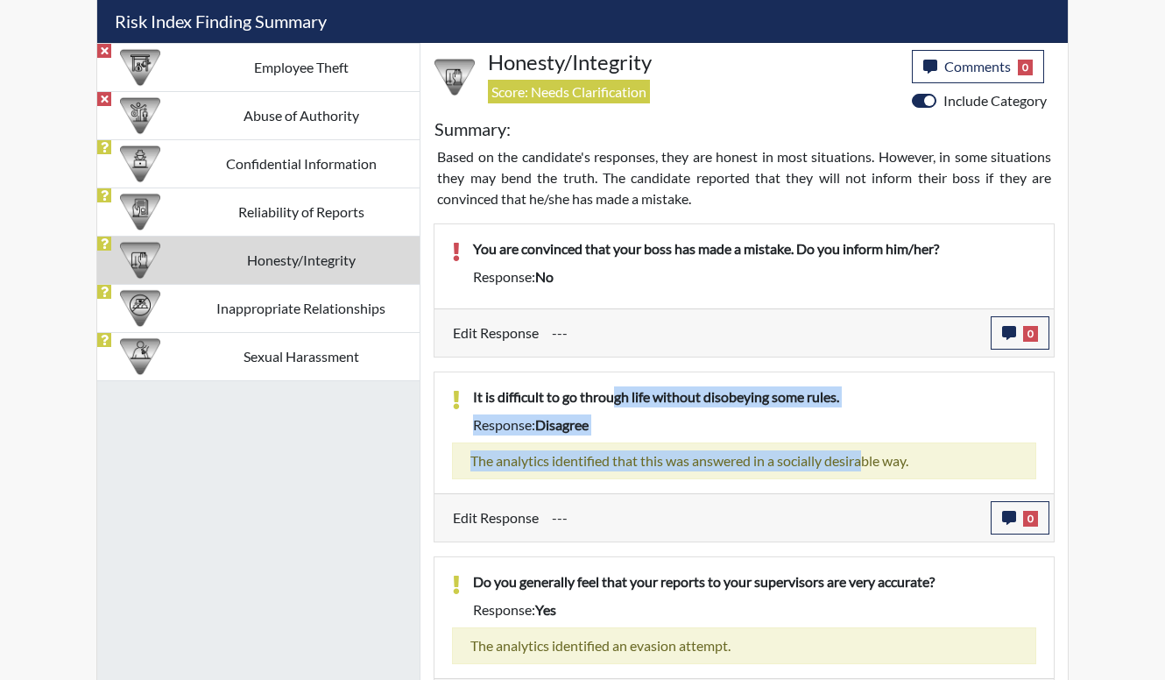
drag, startPoint x: 618, startPoint y: 404, endPoint x: 858, endPoint y: 486, distance: 253.7
click at [858, 486] on div "It is difficult to go through life without disobeying some rules. Response: dis…" at bounding box center [743, 432] width 619 height 121
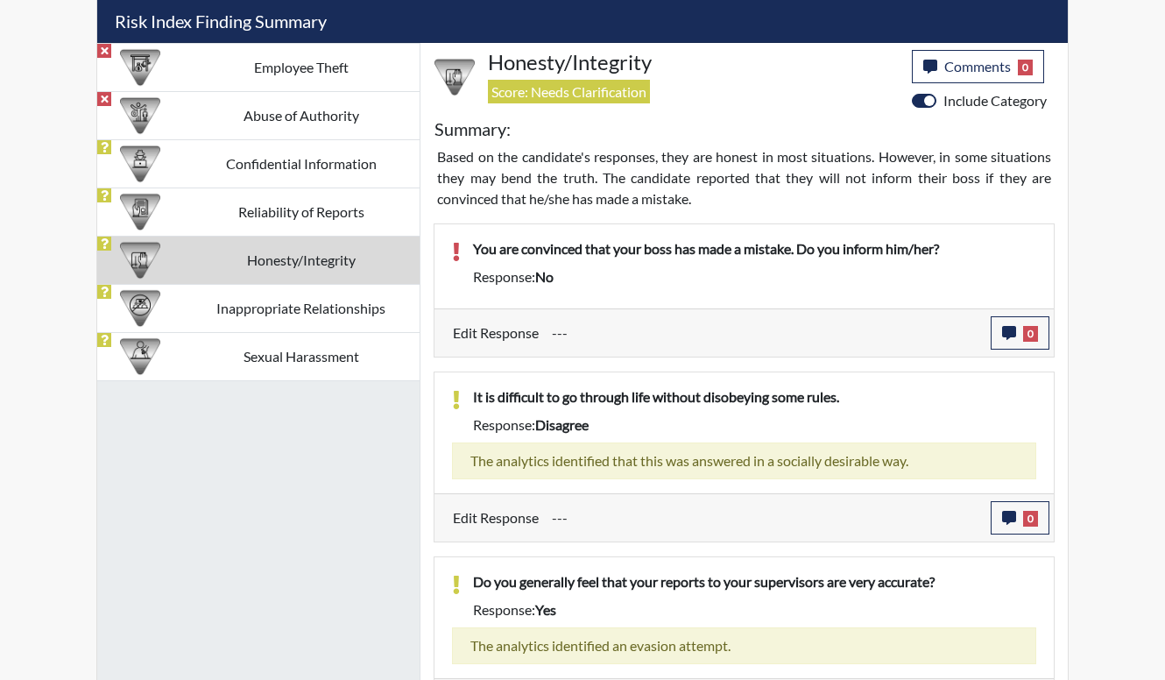
click at [858, 495] on div "Edit Response --- 0 response Comments × Add Comment: Save Comment Close" at bounding box center [743, 517] width 619 height 48
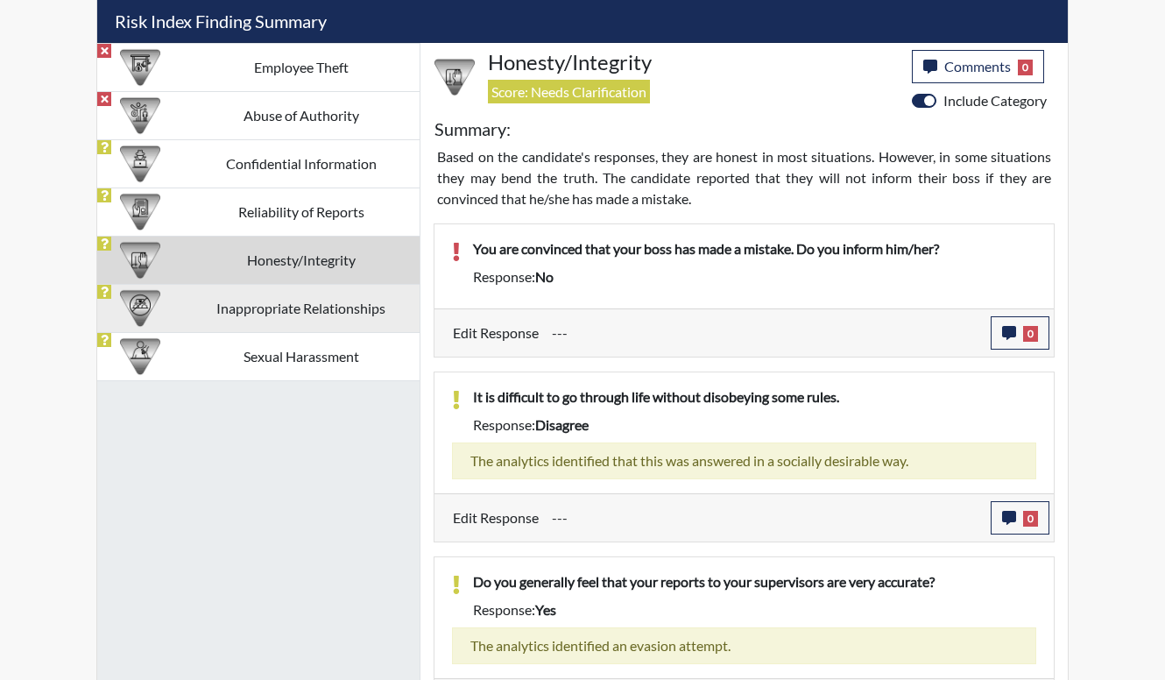
click at [334, 313] on td "Inappropriate Relationships" at bounding box center [300, 308] width 237 height 48
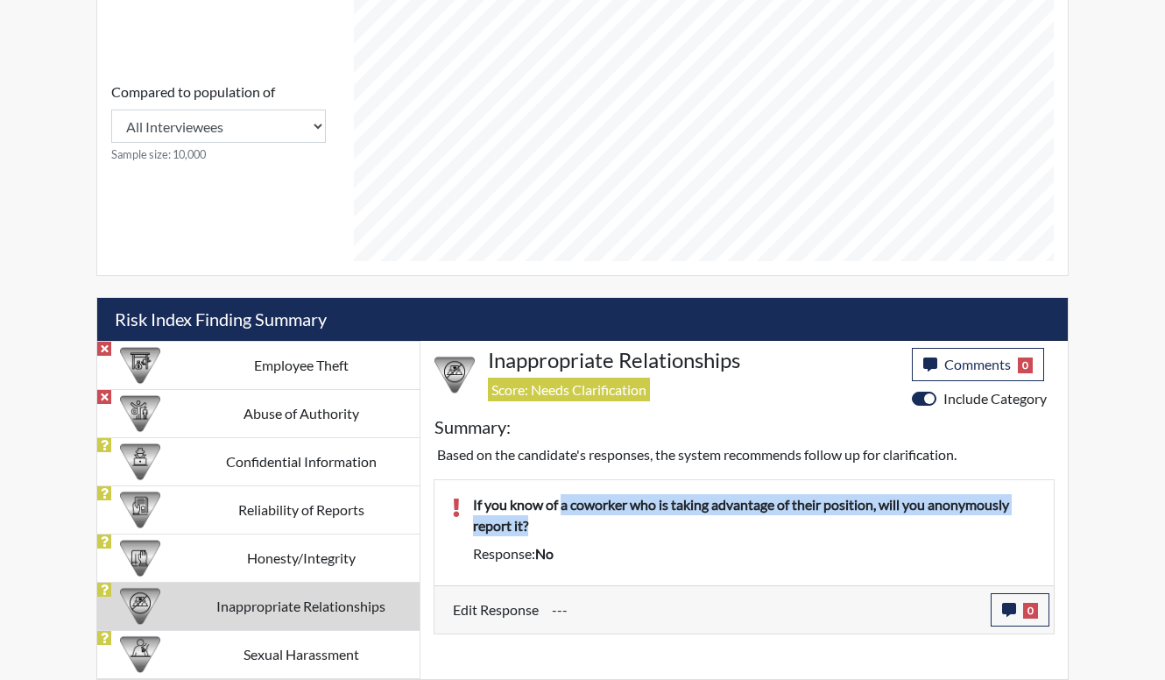
drag, startPoint x: 562, startPoint y: 507, endPoint x: 562, endPoint y: 521, distance: 14.0
click at [562, 521] on p "If you know of a coworker who is taking advantage of their position, will you a…" at bounding box center [754, 515] width 563 height 42
drag, startPoint x: 562, startPoint y: 521, endPoint x: 556, endPoint y: 537, distance: 16.9
click at [556, 537] on div "If you know of a coworker who is taking advantage of their position, will you a…" at bounding box center [754, 518] width 589 height 49
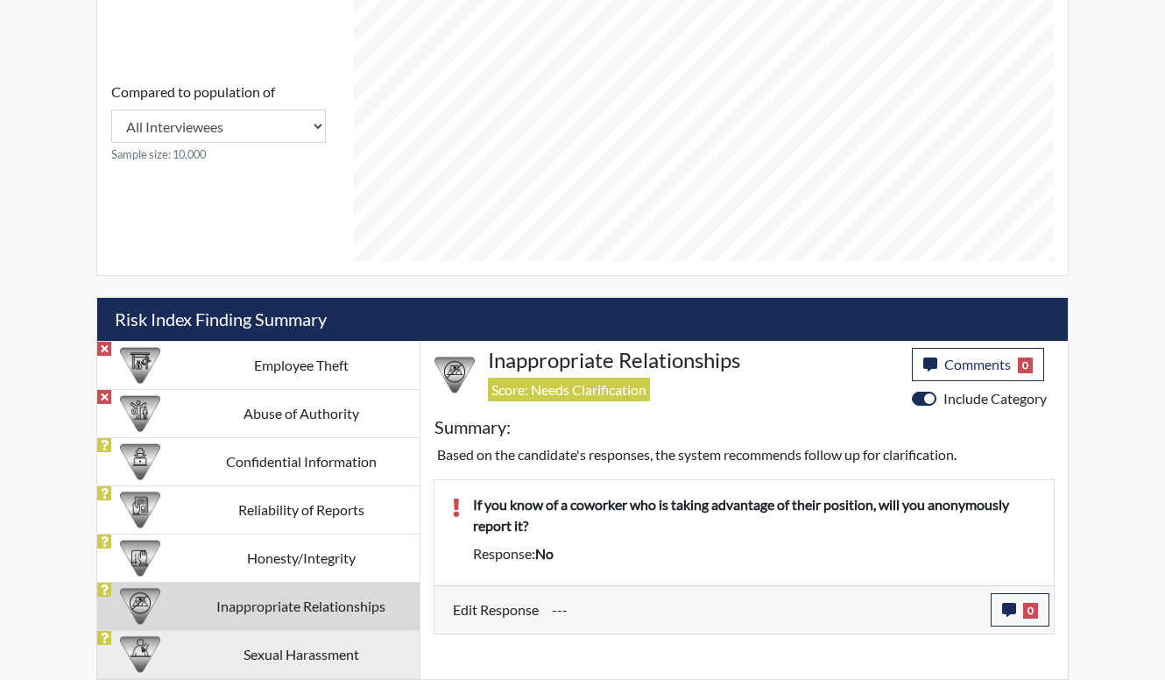
click at [309, 671] on td "Sexual Harassment" at bounding box center [300, 654] width 237 height 48
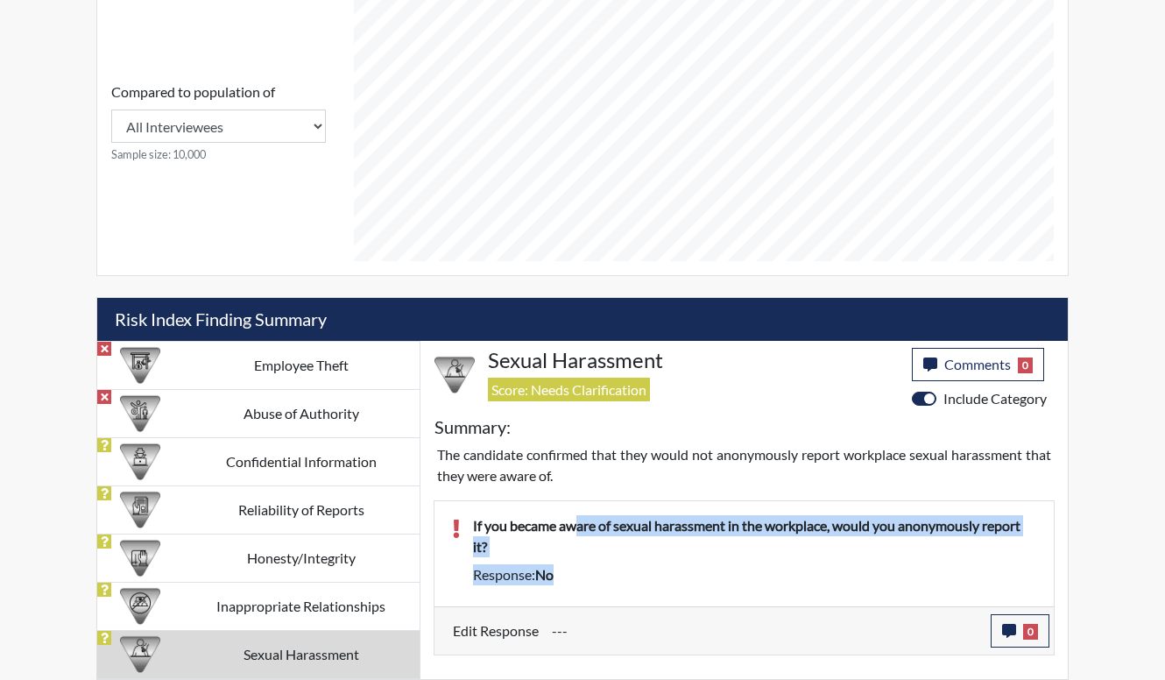
drag, startPoint x: 577, startPoint y: 526, endPoint x: 579, endPoint y: 582, distance: 56.1
click at [579, 582] on div "If you became aware of sexual harassment in the workplace, would you anonymousl…" at bounding box center [754, 553] width 589 height 77
click at [579, 582] on div "Response: no" at bounding box center [754, 574] width 589 height 21
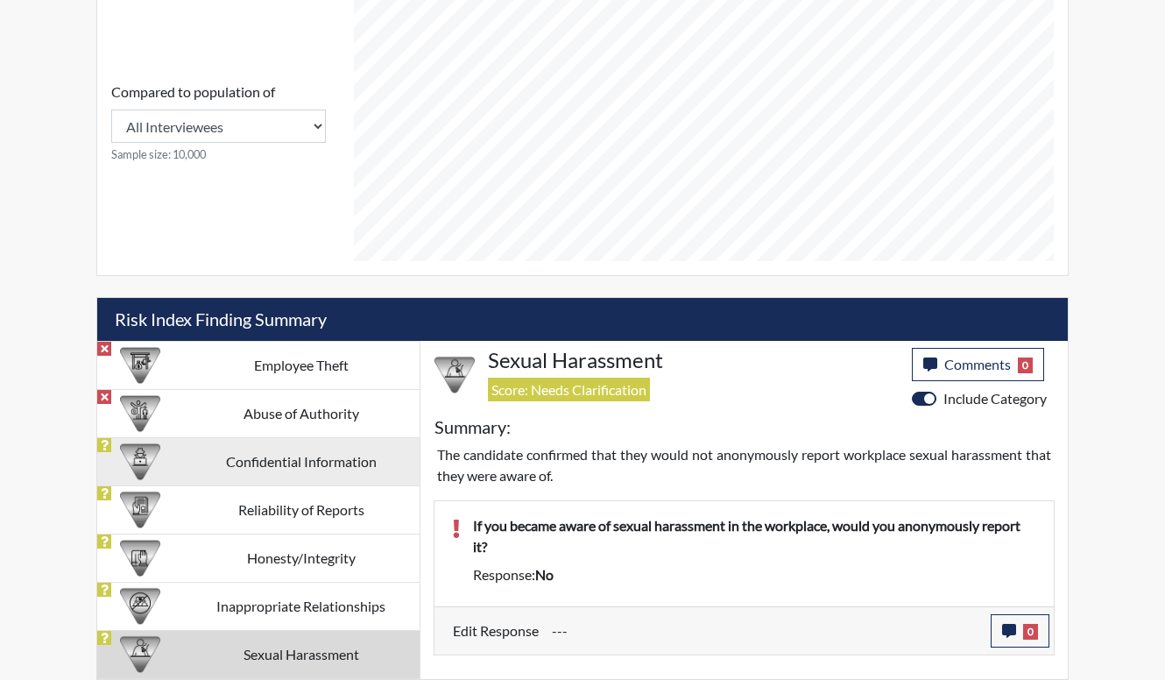
click at [256, 473] on td "Confidential Information" at bounding box center [300, 461] width 237 height 48
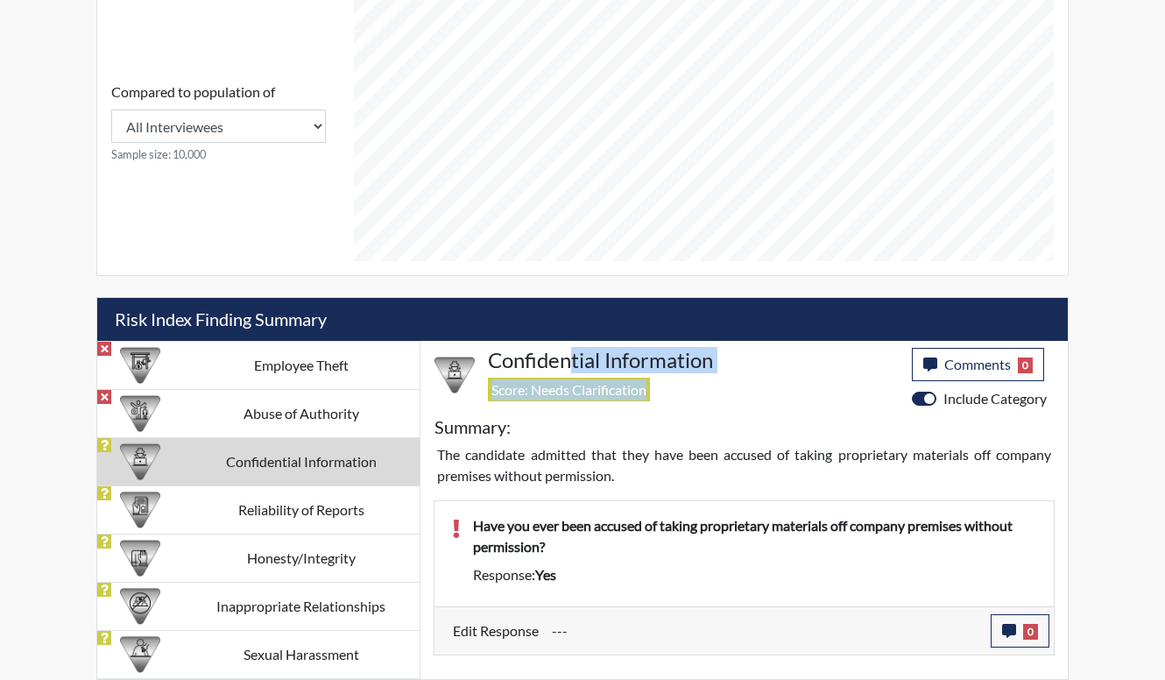
drag, startPoint x: 720, startPoint y: 397, endPoint x: 568, endPoint y: 342, distance: 160.9
click at [568, 342] on div "Confidential Information Score: Needs Clarification Comments 0 category Comment…" at bounding box center [743, 510] width 647 height 338
drag, startPoint x: 568, startPoint y: 342, endPoint x: 567, endPoint y: 363, distance: 21.1
click at [567, 363] on h4 "Confidential Information" at bounding box center [693, 360] width 411 height 25
drag, startPoint x: 572, startPoint y: 358, endPoint x: 572, endPoint y: 381, distance: 22.8
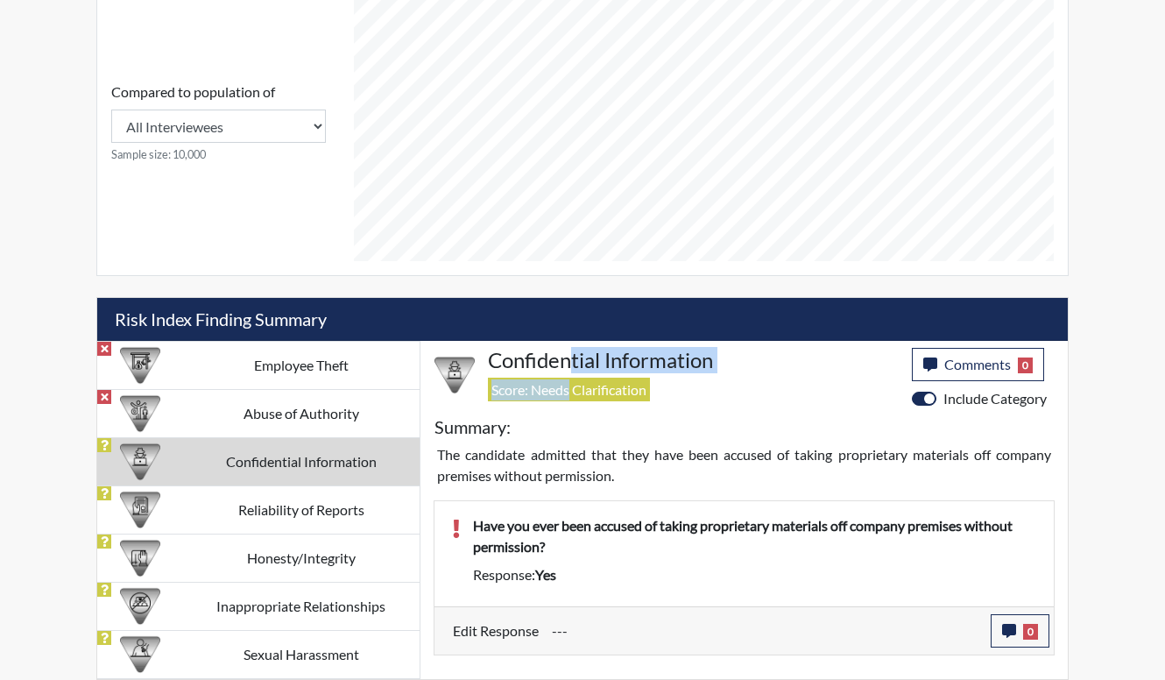
click at [572, 381] on div "Confidential Information Score: Needs Clarification" at bounding box center [693, 378] width 437 height 61
click at [461, 465] on p "The candidate admitted that they have been accused of taking proprietary materi…" at bounding box center [744, 465] width 614 height 42
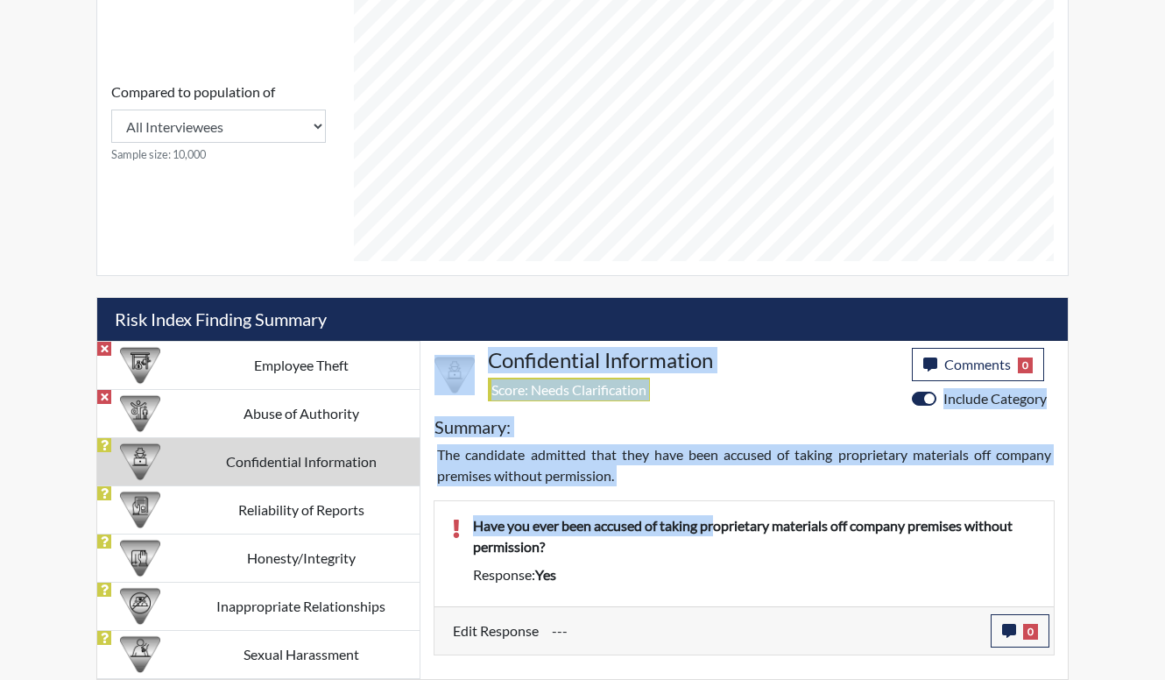
drag, startPoint x: 715, startPoint y: 497, endPoint x: 440, endPoint y: 385, distance: 297.4
click at [440, 385] on div "Confidential Information Score: Needs Clarification Comments 0 category Comment…" at bounding box center [743, 510] width 647 height 338
drag, startPoint x: 440, startPoint y: 385, endPoint x: 611, endPoint y: 461, distance: 187.4
click at [611, 461] on p "The candidate admitted that they have been accused of taking proprietary materi…" at bounding box center [744, 465] width 614 height 42
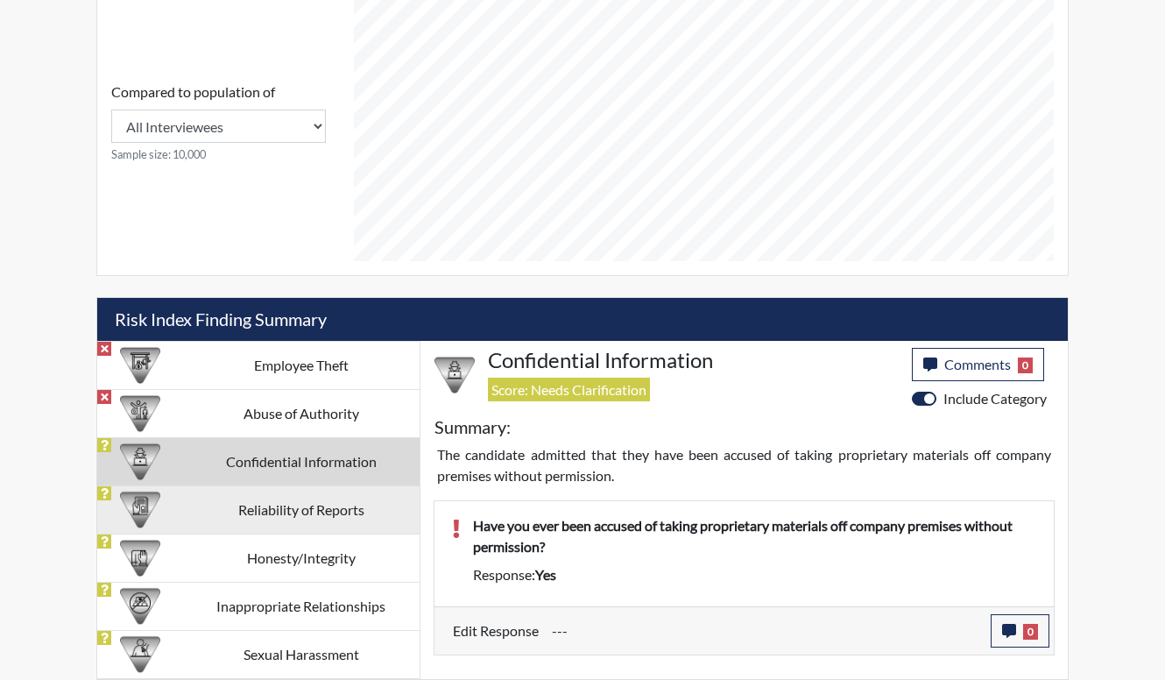
click at [294, 513] on td "Reliability of Reports" at bounding box center [300, 509] width 237 height 48
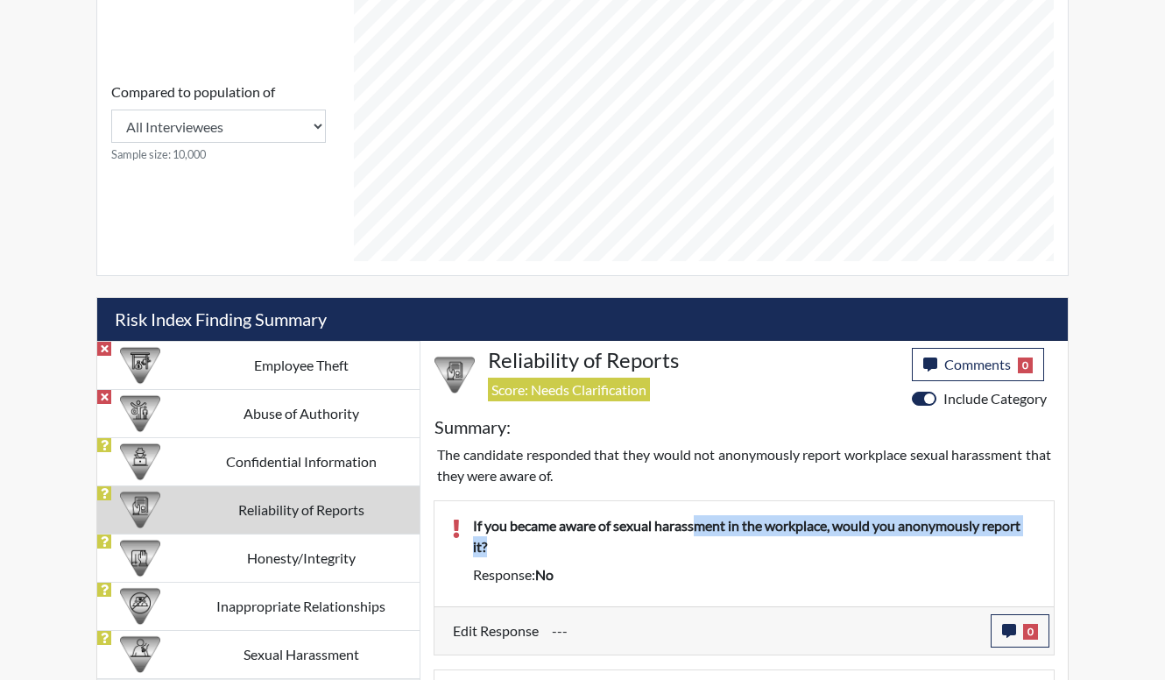
drag, startPoint x: 696, startPoint y: 524, endPoint x: 700, endPoint y: 552, distance: 28.2
click at [700, 552] on p "If you became aware of sexual harassment in the workplace, would you anonymousl…" at bounding box center [754, 536] width 563 height 42
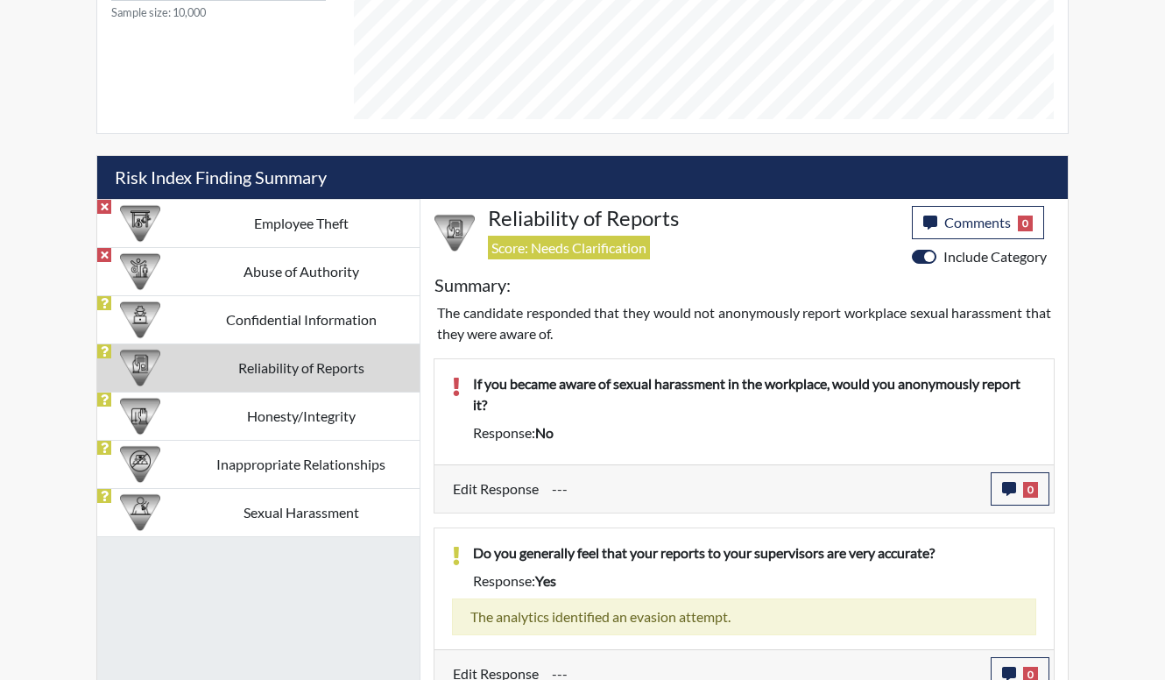
scroll to position [924, 0]
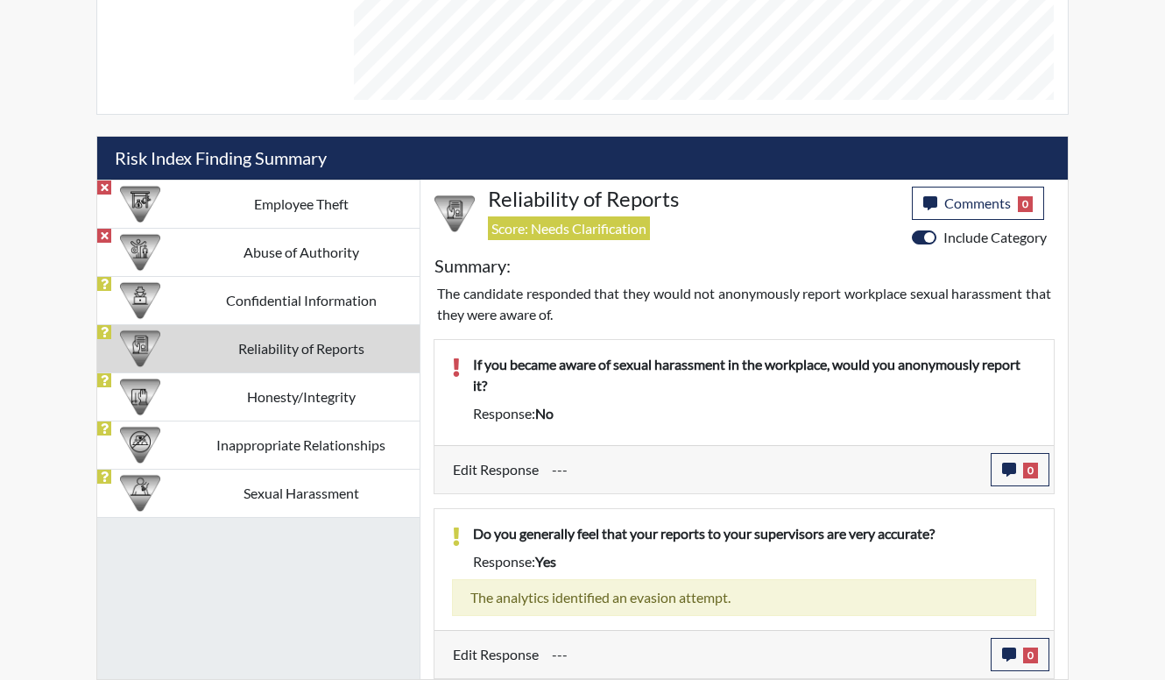
drag, startPoint x: 895, startPoint y: 378, endPoint x: 902, endPoint y: 390, distance: 13.4
click at [899, 384] on p "If you became aware of sexual harassment in the workplace, would you anonymousl…" at bounding box center [754, 375] width 563 height 42
click at [902, 398] on div "If you became aware of sexual harassment in the workplace, would you anonymousl…" at bounding box center [754, 378] width 589 height 49
drag, startPoint x: 918, startPoint y: 422, endPoint x: 821, endPoint y: 376, distance: 106.9
click at [821, 376] on div "If you became aware of sexual harassment in the workplace, would you anonymousl…" at bounding box center [754, 392] width 589 height 77
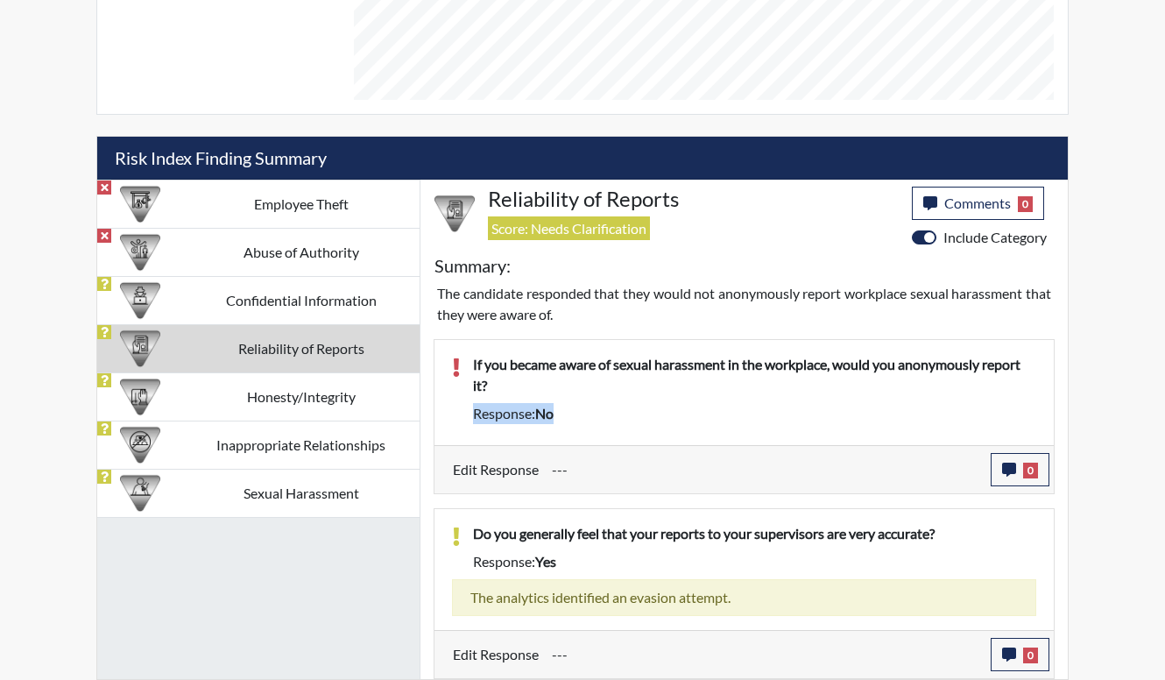
drag, startPoint x: 821, startPoint y: 376, endPoint x: 819, endPoint y: 386, distance: 10.8
click at [819, 386] on p "If you became aware of sexual harassment in the workplace, would you anonymousl…" at bounding box center [754, 375] width 563 height 42
drag, startPoint x: 909, startPoint y: 366, endPoint x: 929, endPoint y: 393, distance: 33.8
click at [929, 393] on p "If you became aware of sexual harassment in the workplace, would you anonymousl…" at bounding box center [754, 375] width 563 height 42
click at [927, 395] on p "If you became aware of sexual harassment in the workplace, would you anonymousl…" at bounding box center [754, 375] width 563 height 42
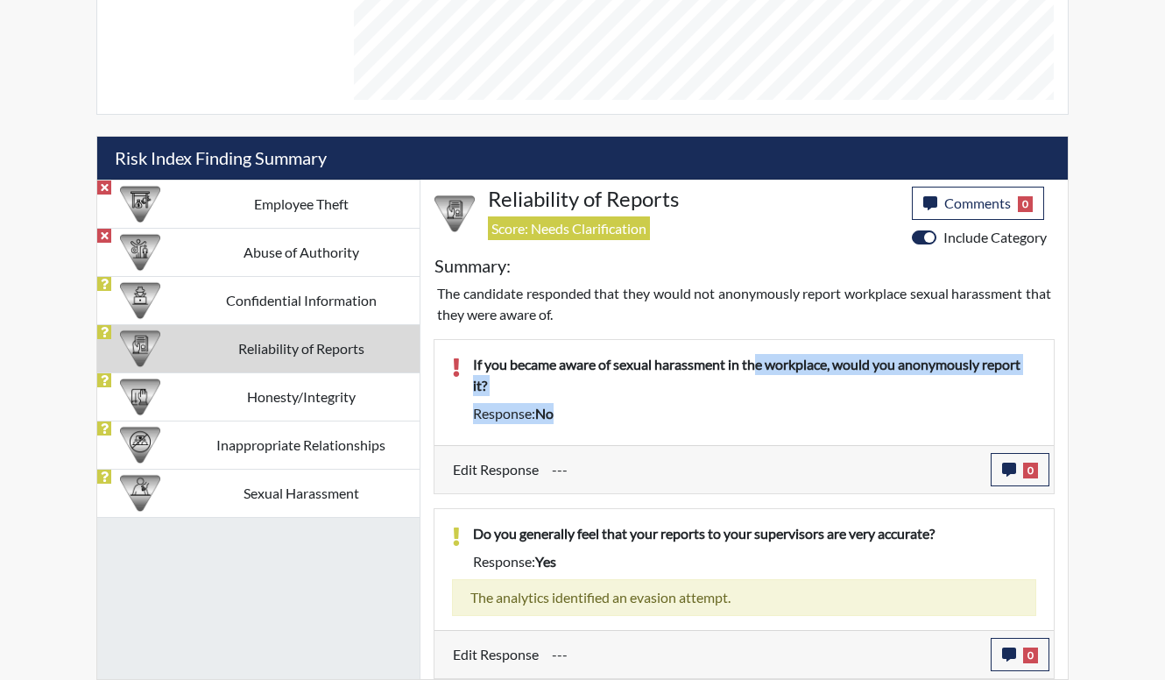
drag, startPoint x: 910, startPoint y: 403, endPoint x: 756, endPoint y: 356, distance: 161.0
click at [756, 356] on div "If you became aware of sexual harassment in the workplace, would you anonymousl…" at bounding box center [754, 392] width 589 height 77
drag, startPoint x: 756, startPoint y: 356, endPoint x: 770, endPoint y: 405, distance: 51.0
click at [770, 405] on div "Response: no" at bounding box center [754, 413] width 589 height 21
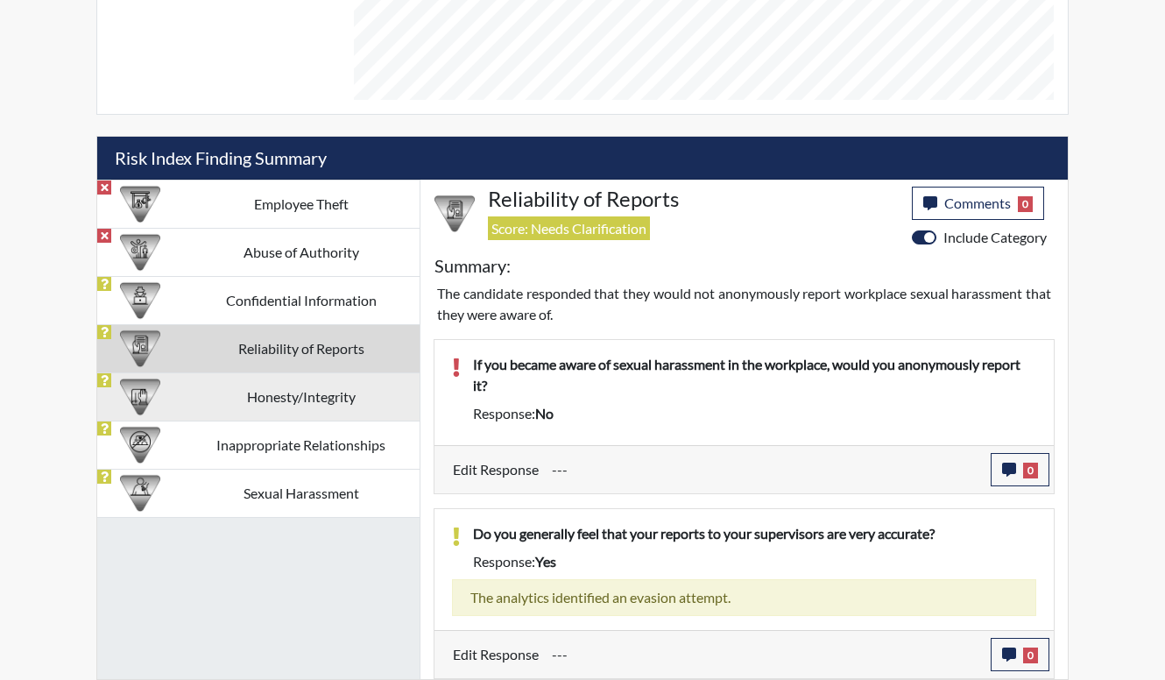
click at [278, 393] on td "Honesty/Integrity" at bounding box center [300, 396] width 237 height 48
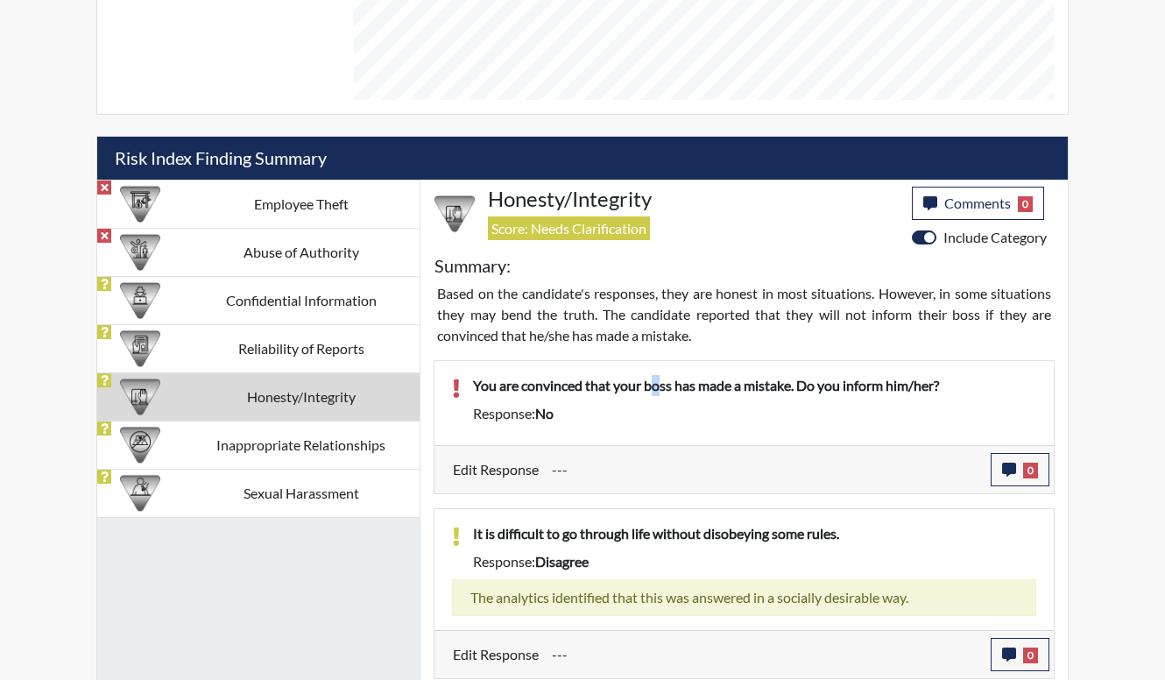
drag, startPoint x: 658, startPoint y: 384, endPoint x: 655, endPoint y: 395, distance: 10.8
click at [655, 395] on p "You are convinced that your boss has made a mistake. Do you inform him/her?" at bounding box center [754, 385] width 563 height 21
drag, startPoint x: 655, startPoint y: 395, endPoint x: 644, endPoint y: 415, distance: 23.1
click at [644, 415] on div "Response: no" at bounding box center [754, 413] width 589 height 21
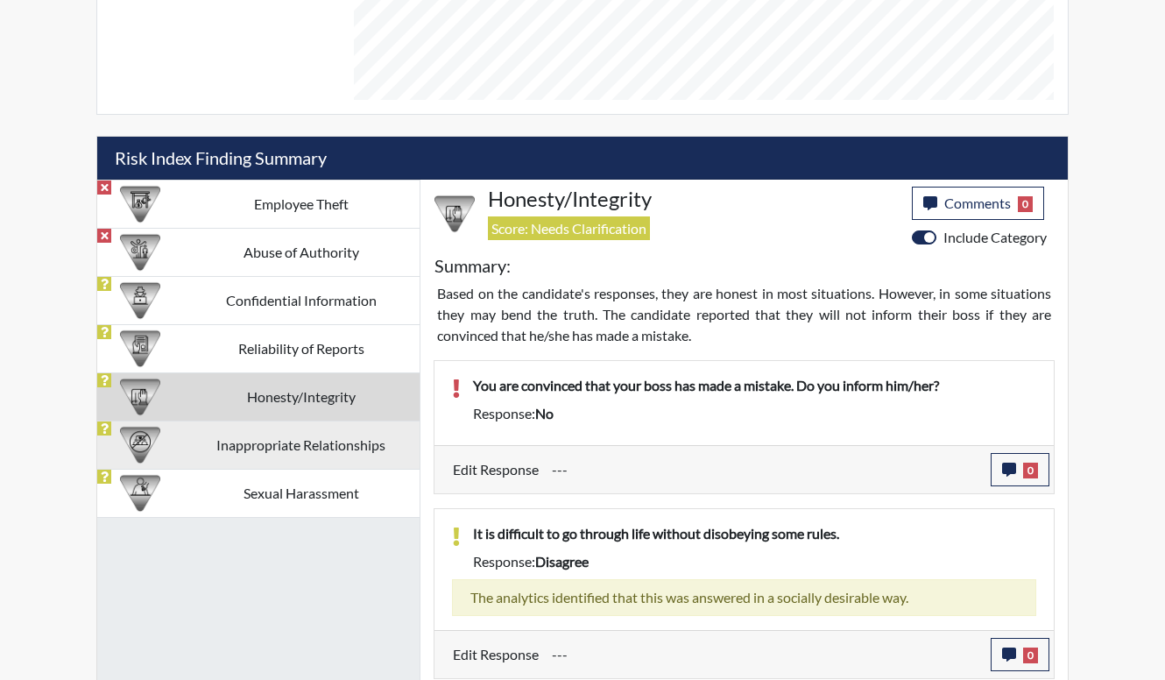
click at [296, 454] on td "Inappropriate Relationships" at bounding box center [300, 444] width 237 height 48
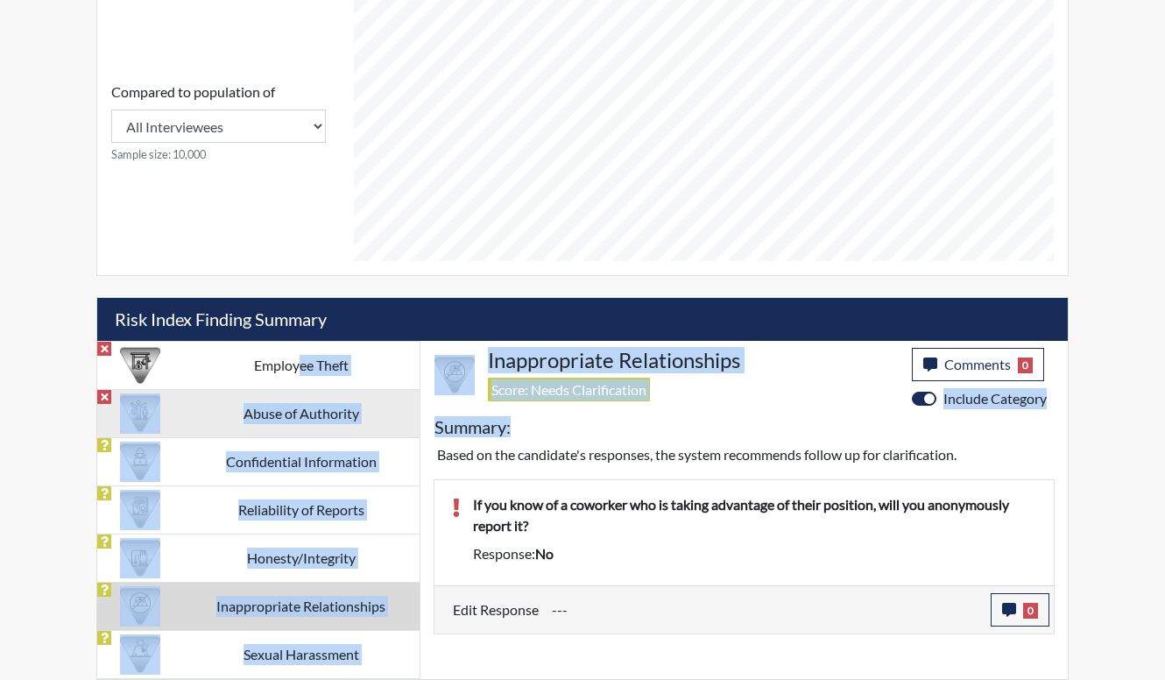
drag, startPoint x: 567, startPoint y: 435, endPoint x: 414, endPoint y: 401, distance: 157.0
click at [414, 401] on div "Employee Theft Abuse of Authority Confidential Information Reliability of Repor…" at bounding box center [582, 510] width 970 height 338
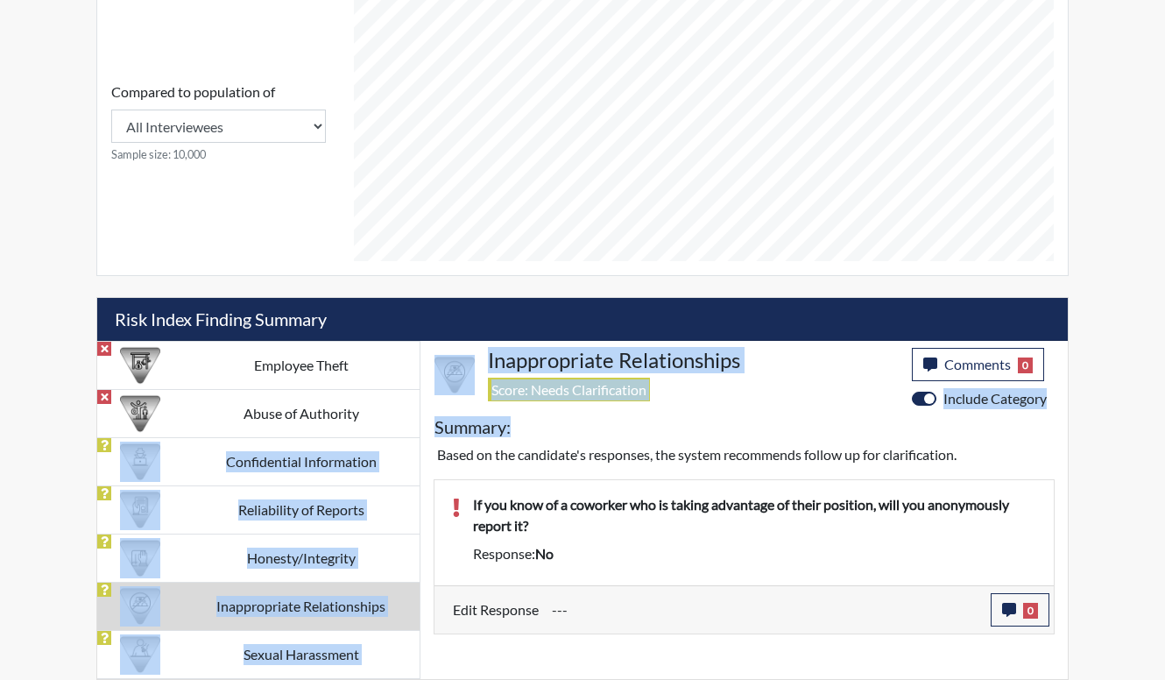
click at [659, 427] on div "Summary:" at bounding box center [743, 430] width 647 height 28
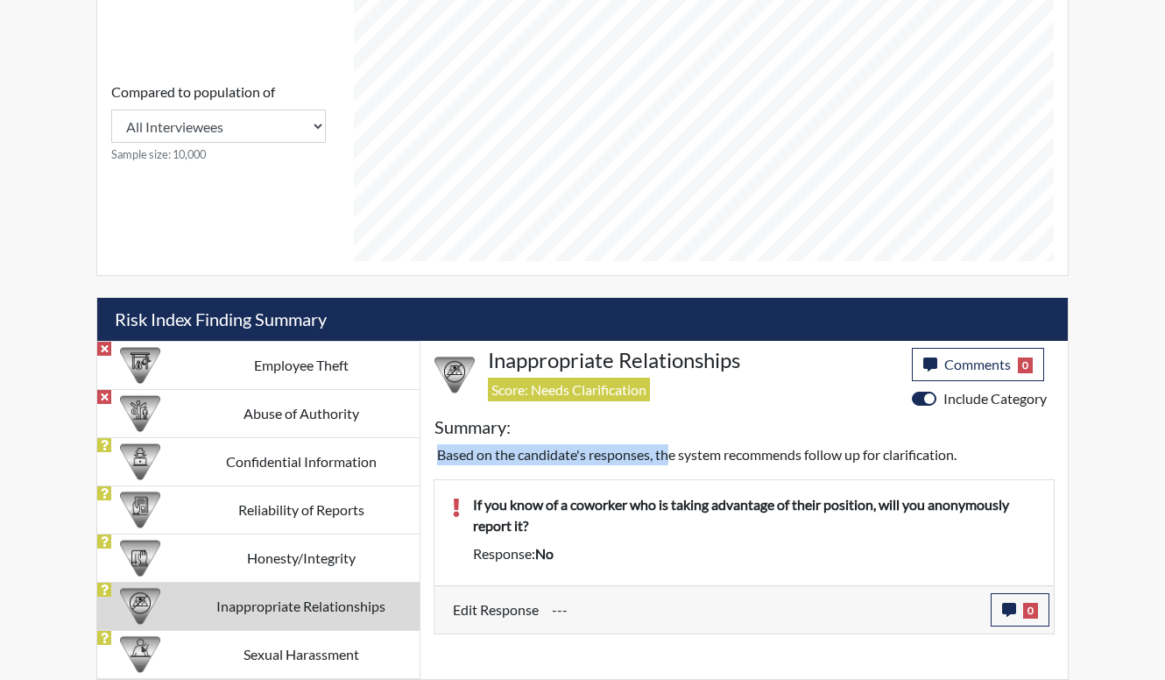
drag, startPoint x: 666, startPoint y: 445, endPoint x: 567, endPoint y: 412, distance: 104.1
click at [567, 412] on div "Inappropriate Relationships Score: Needs Clarification Comments 0 category Comm…" at bounding box center [743, 510] width 647 height 338
drag, startPoint x: 567, startPoint y: 412, endPoint x: 650, endPoint y: 463, distance: 96.7
click at [650, 463] on p "Based on the candidate's responses, the system recommends follow up for clarifi…" at bounding box center [744, 454] width 614 height 21
drag, startPoint x: 650, startPoint y: 463, endPoint x: 583, endPoint y: 453, distance: 67.4
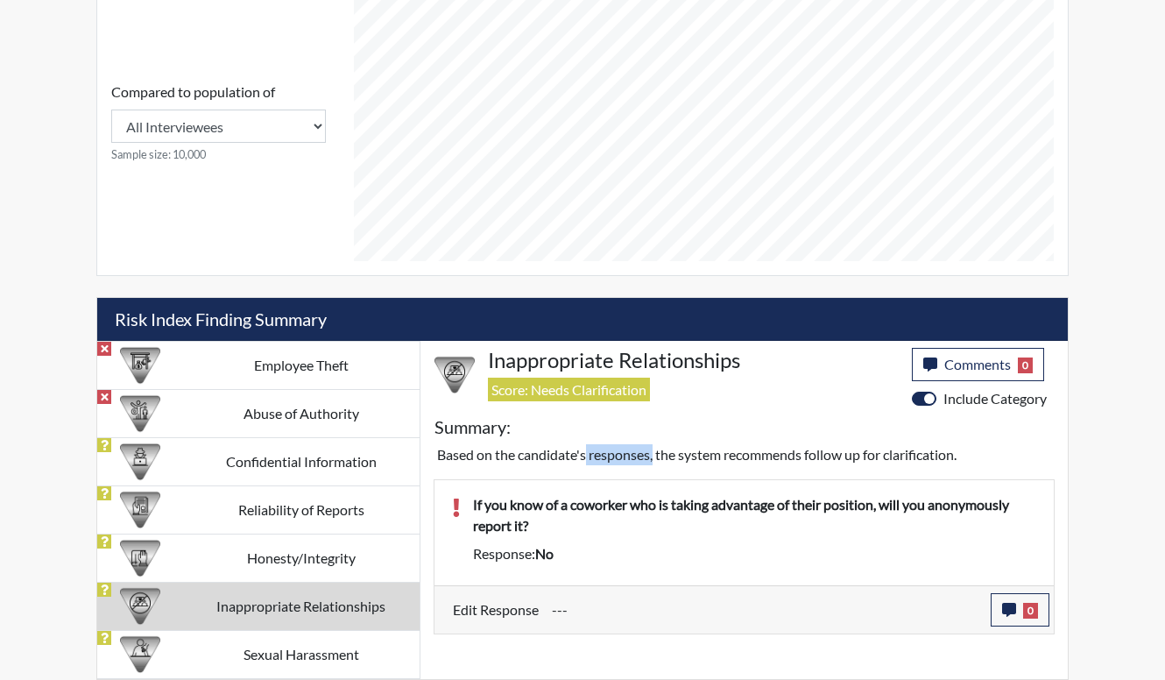
click at [583, 453] on p "Based on the candidate's responses, the system recommends follow up for clarifi…" at bounding box center [744, 454] width 614 height 21
drag, startPoint x: 583, startPoint y: 453, endPoint x: 578, endPoint y: 480, distance: 27.7
click at [578, 480] on div "If you know of a coworker who is taking advantage of their position, will you a…" at bounding box center [743, 532] width 619 height 105
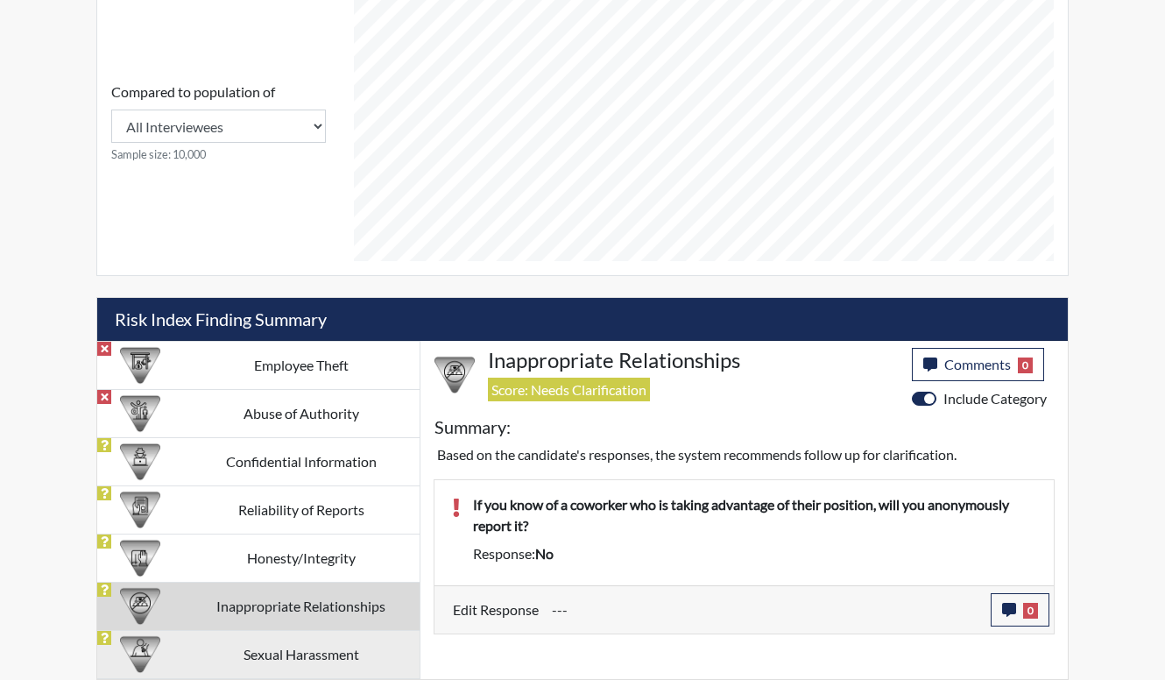
click at [373, 653] on td "Sexual Harassment" at bounding box center [300, 654] width 237 height 48
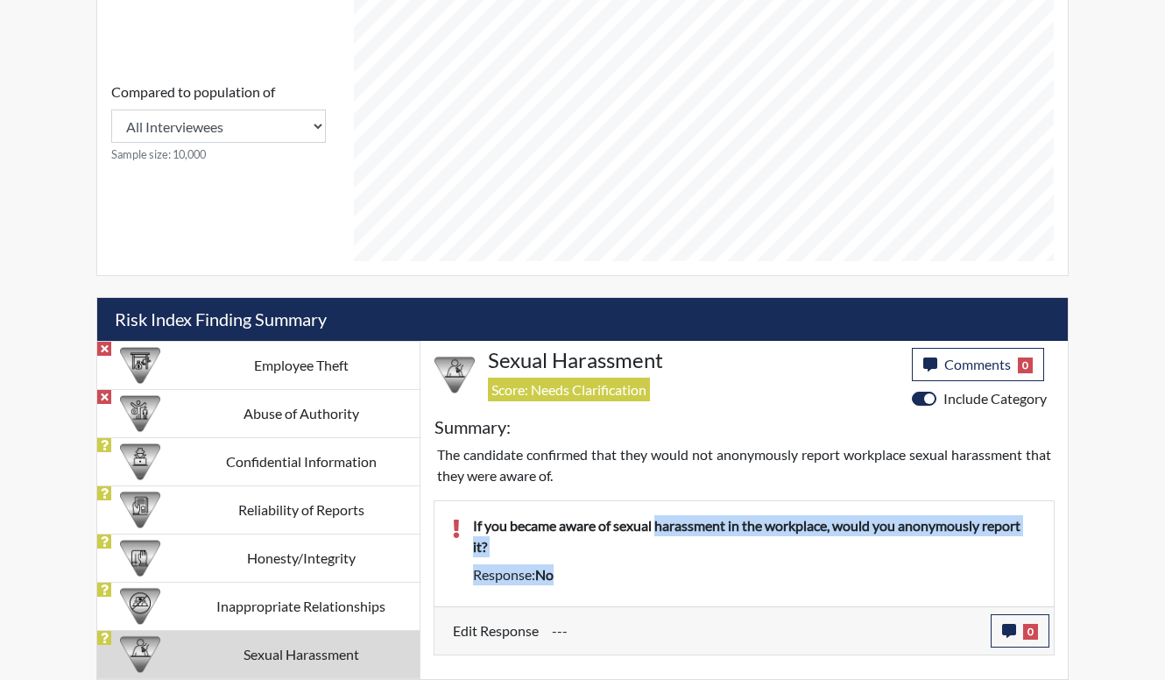
drag, startPoint x: 661, startPoint y: 529, endPoint x: 678, endPoint y: 602, distance: 74.6
click at [678, 602] on div "If you became aware of sexual harassment in the workplace, would you anonymousl…" at bounding box center [743, 553] width 619 height 105
drag, startPoint x: 678, startPoint y: 602, endPoint x: 690, endPoint y: 567, distance: 37.1
click at [690, 567] on div "Response: no" at bounding box center [754, 574] width 589 height 21
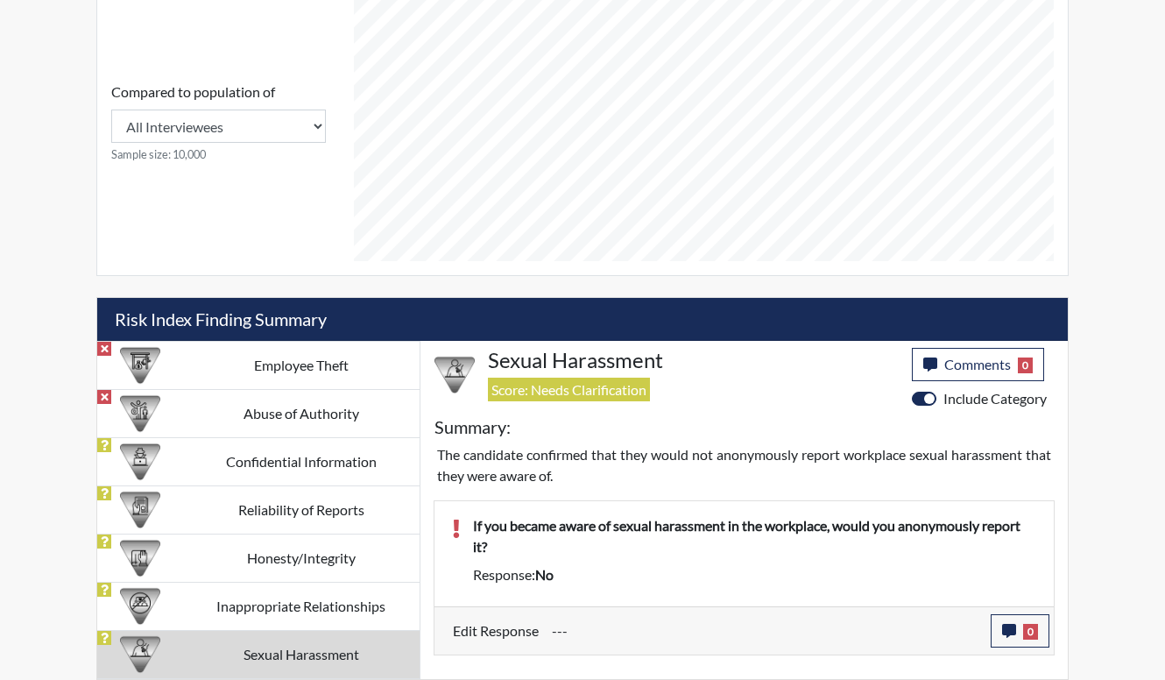
scroll to position [714, 0]
